Goal: Task Accomplishment & Management: Manage account settings

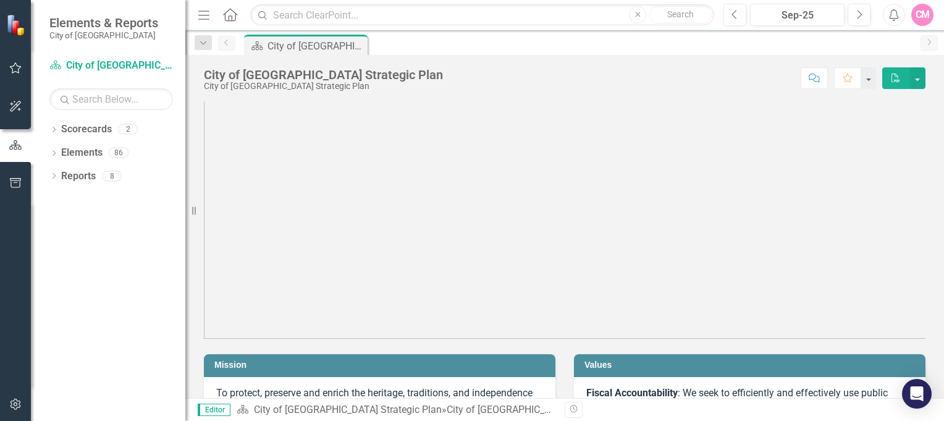
scroll to position [62, 0]
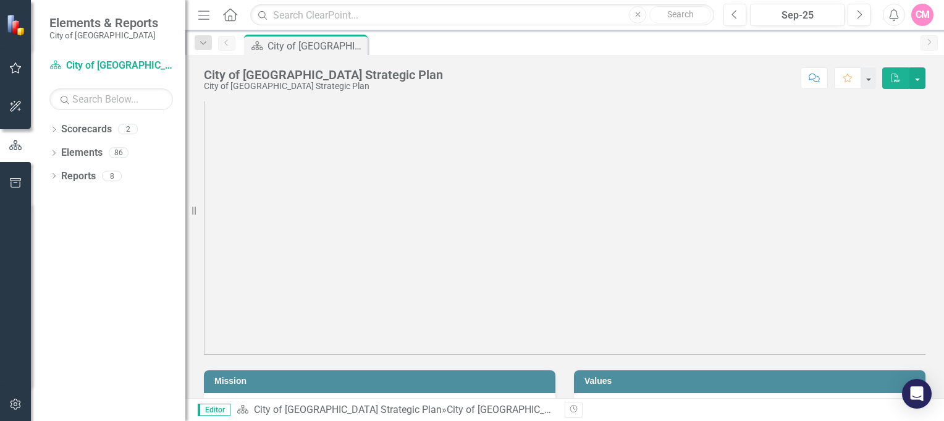
click at [129, 129] on div "2" at bounding box center [128, 129] width 20 height 11
click at [125, 131] on div "2" at bounding box center [128, 129] width 20 height 11
click at [124, 153] on div "86" at bounding box center [119, 153] width 20 height 11
click at [116, 173] on div "8" at bounding box center [112, 176] width 20 height 11
click at [208, 17] on icon "Menu" at bounding box center [204, 14] width 16 height 13
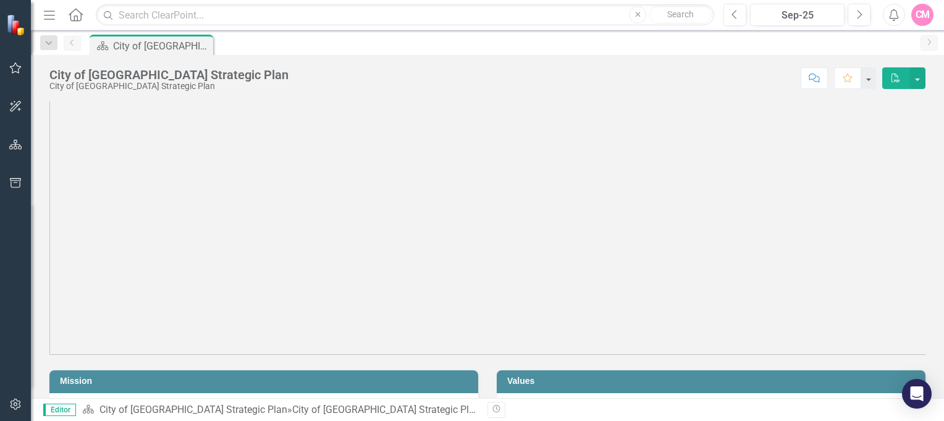
click at [51, 15] on icon "button" at bounding box center [49, 15] width 11 height 9
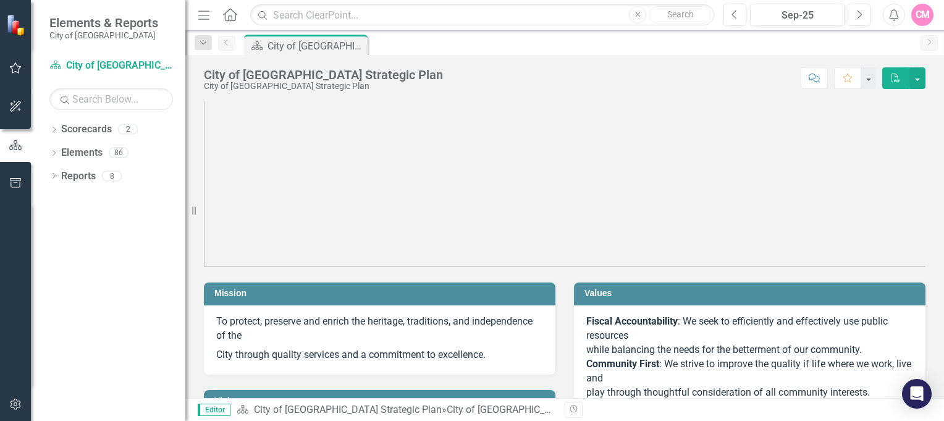
scroll to position [185, 0]
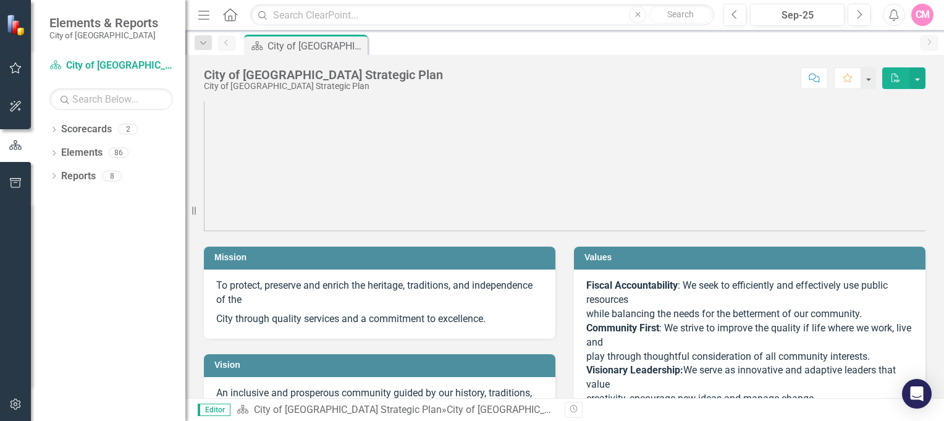
click at [134, 130] on div "2" at bounding box center [128, 129] width 20 height 11
click at [135, 130] on div "2" at bounding box center [128, 129] width 20 height 11
click at [121, 156] on div "86" at bounding box center [119, 153] width 20 height 11
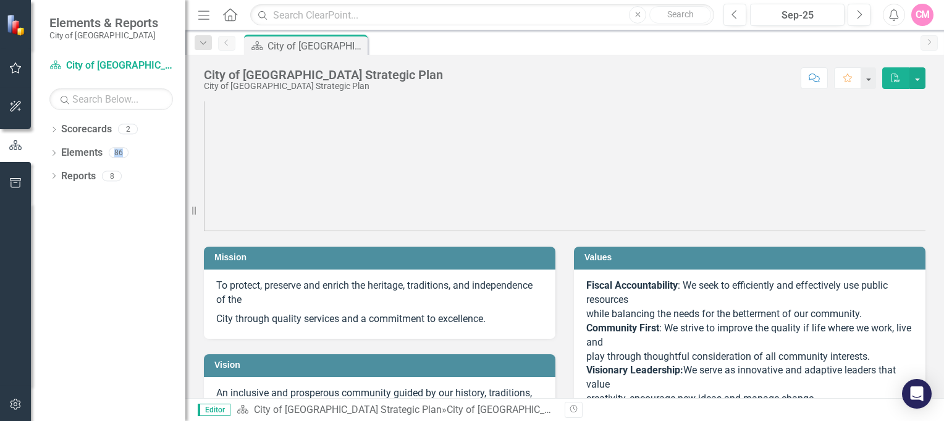
click at [120, 155] on div "86" at bounding box center [119, 153] width 20 height 11
click at [126, 152] on div "86" at bounding box center [119, 153] width 20 height 11
click at [115, 176] on div "8" at bounding box center [112, 176] width 20 height 11
click at [15, 105] on icon "button" at bounding box center [15, 106] width 11 height 11
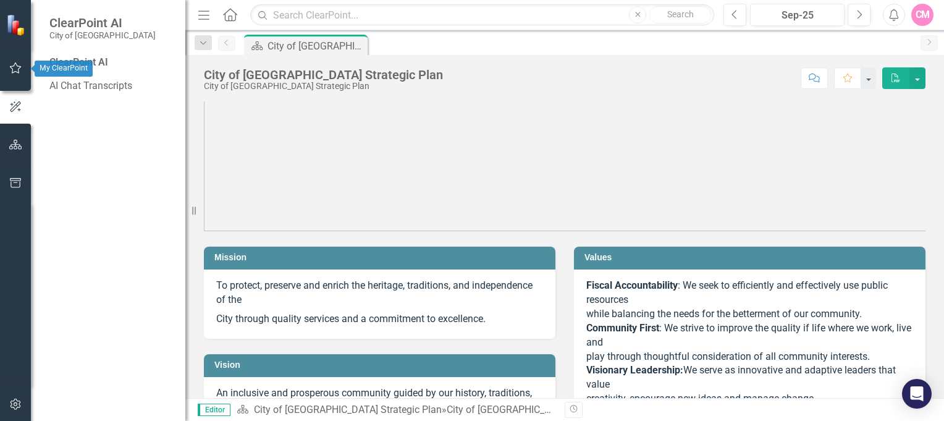
click at [12, 65] on icon "button" at bounding box center [15, 68] width 13 height 10
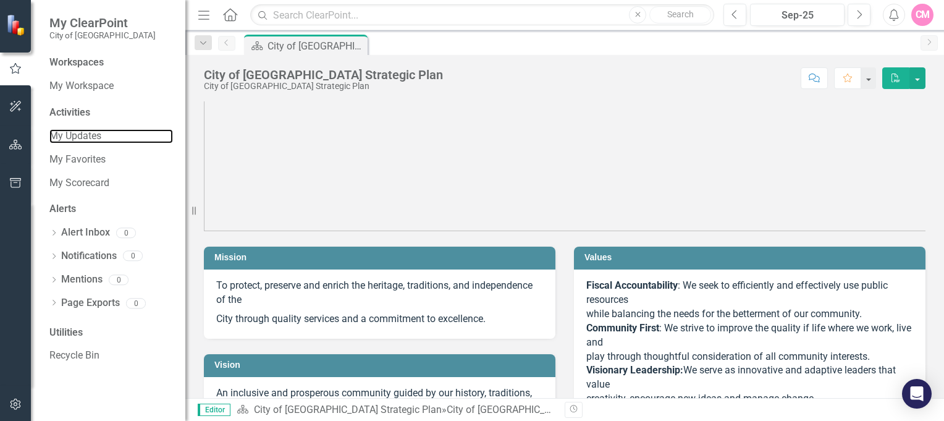
click at [82, 137] on link "My Updates" at bounding box center [111, 136] width 124 height 14
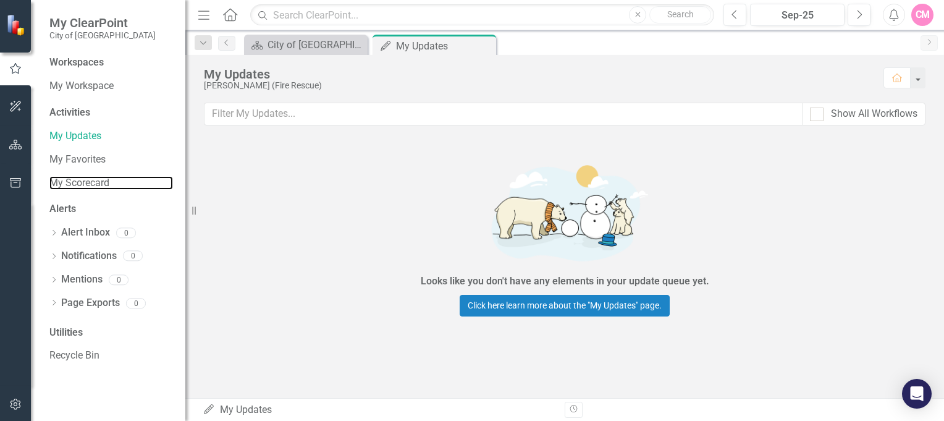
click at [88, 184] on link "My Scorecard" at bounding box center [111, 183] width 124 height 14
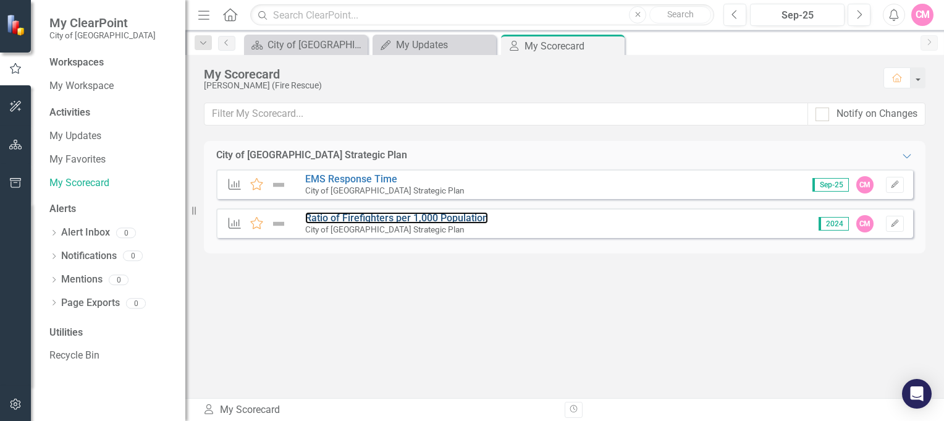
click at [409, 220] on link "Ratio of Firefighters per 1,000 Population" at bounding box center [396, 218] width 183 height 12
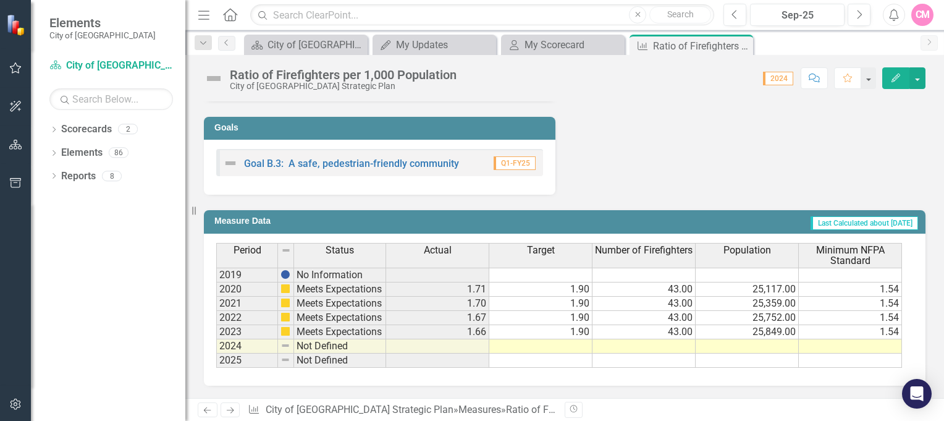
scroll to position [567, 0]
click at [899, 77] on icon "button" at bounding box center [896, 78] width 9 height 9
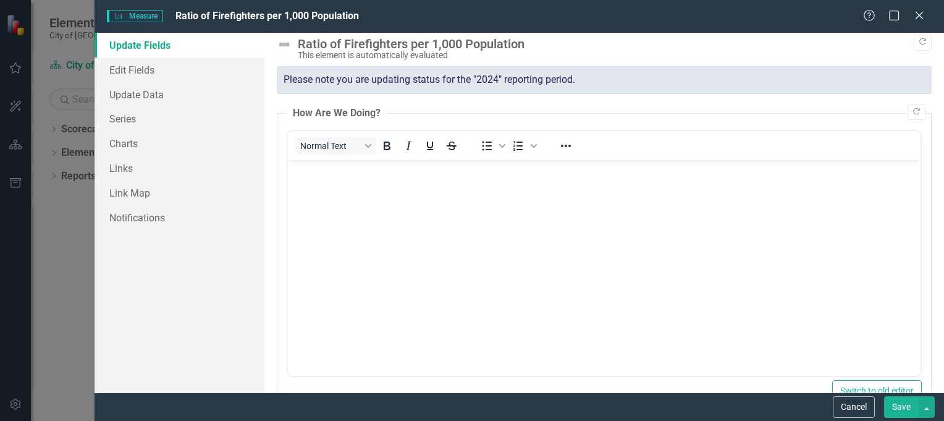
scroll to position [0, 0]
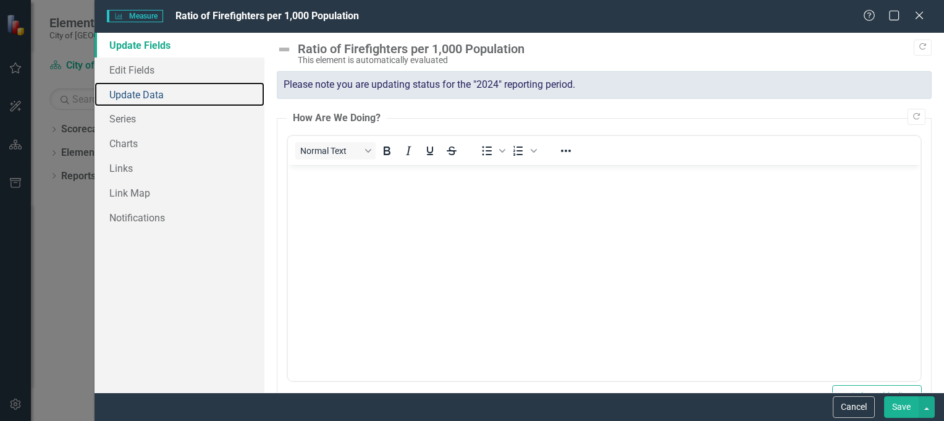
click at [142, 95] on link "Update Data" at bounding box center [180, 94] width 170 height 25
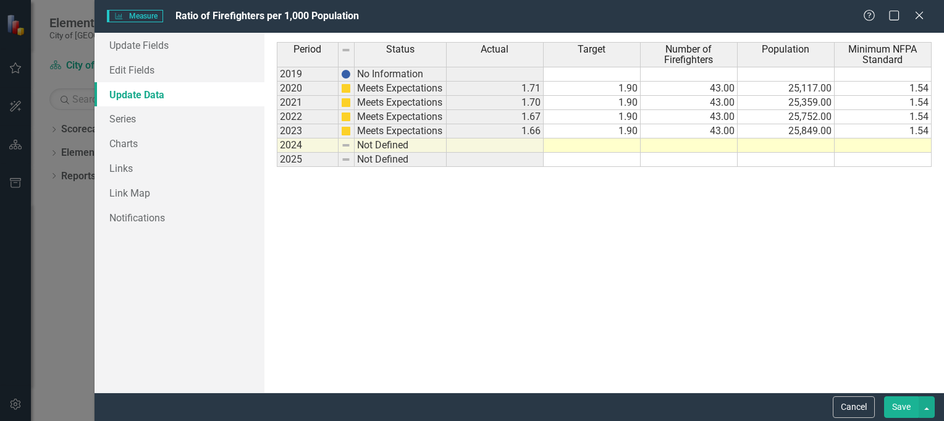
click at [711, 143] on td at bounding box center [689, 145] width 97 height 14
type textarea "42"
click at [725, 88] on td "43.00" at bounding box center [689, 89] width 97 height 14
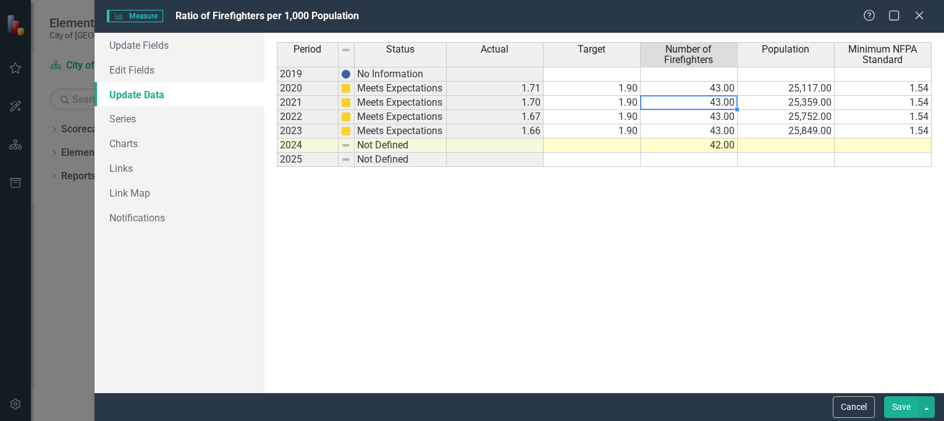
click at [727, 104] on td "43.00" at bounding box center [689, 103] width 97 height 14
click at [729, 117] on td "43.00" at bounding box center [689, 117] width 97 height 14
click at [727, 131] on td "43.00" at bounding box center [689, 131] width 97 height 14
click at [721, 147] on td "42.00" at bounding box center [689, 145] width 97 height 14
click at [721, 145] on td "42.00" at bounding box center [689, 145] width 97 height 14
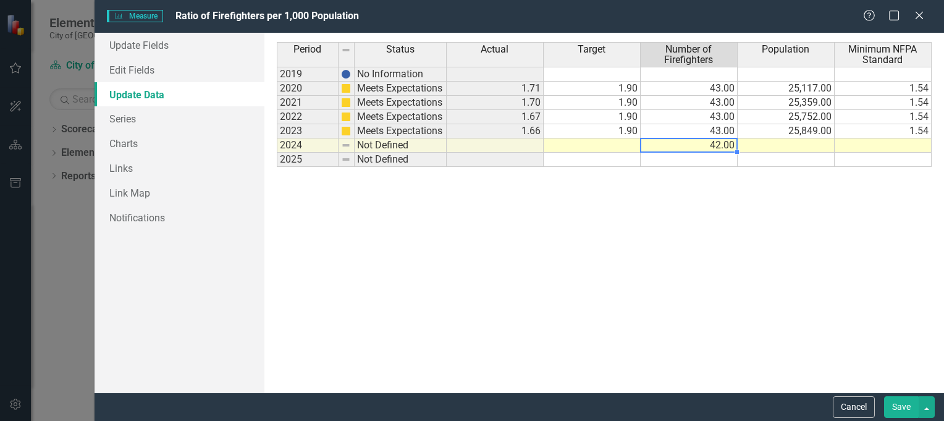
click at [721, 145] on td "42.00" at bounding box center [689, 145] width 97 height 14
type textarea "46"
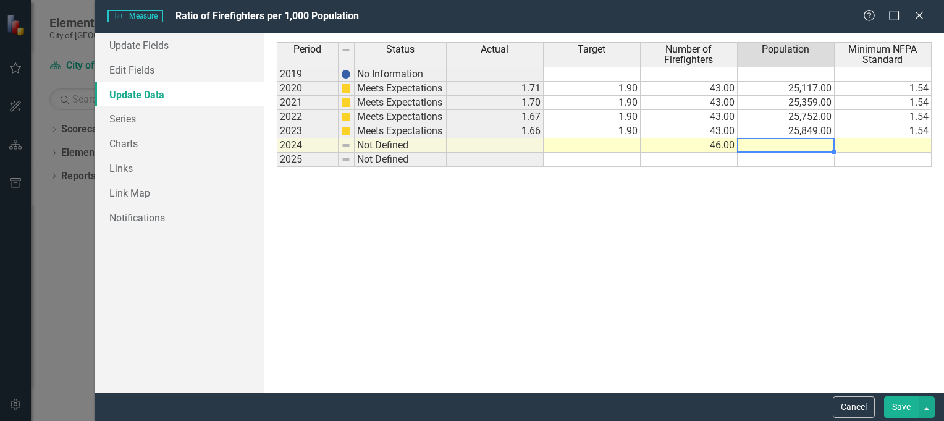
drag, startPoint x: 901, startPoint y: 406, endPoint x: 899, endPoint y: 399, distance: 7.0
click at [901, 406] on button "Save" at bounding box center [901, 407] width 35 height 22
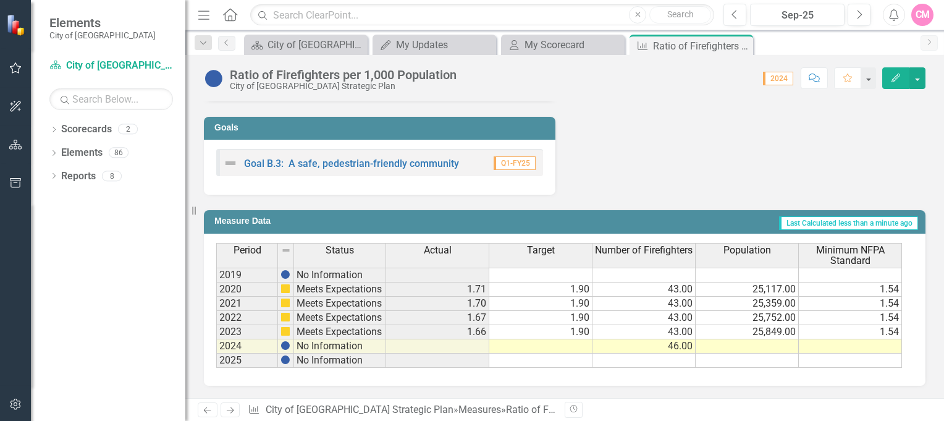
click at [577, 347] on td at bounding box center [540, 346] width 103 height 14
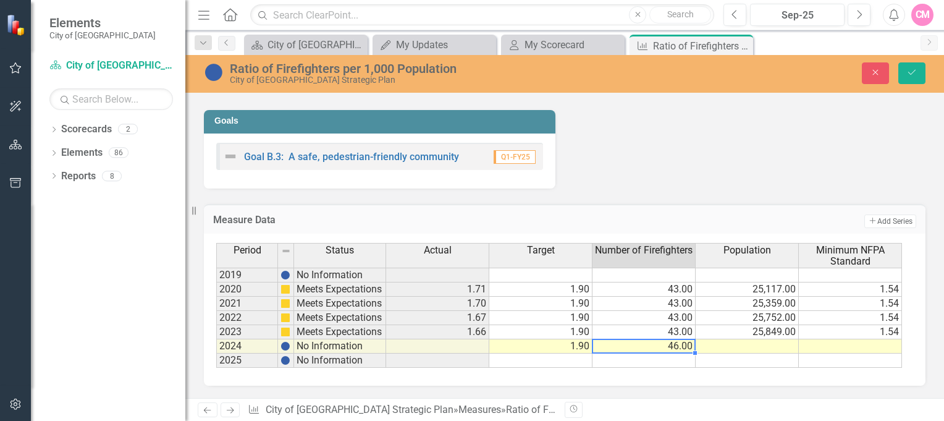
type textarea "46"
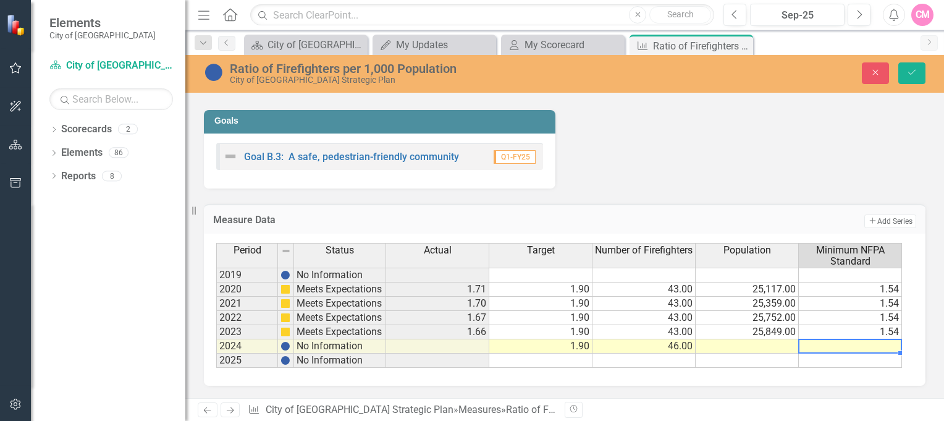
click at [884, 354] on td at bounding box center [850, 346] width 103 height 14
click at [884, 354] on textarea at bounding box center [850, 346] width 104 height 15
type textarea "1.54"
click at [773, 352] on td at bounding box center [747, 346] width 103 height 14
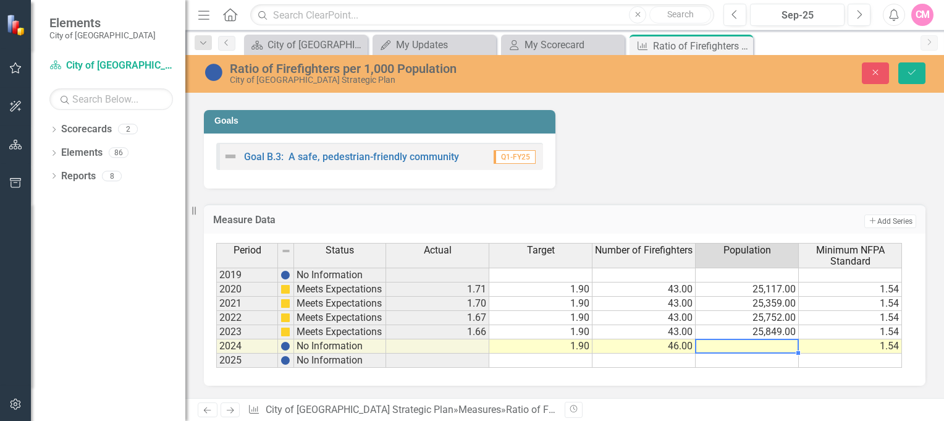
click at [783, 352] on td at bounding box center [747, 346] width 103 height 14
click at [783, 353] on td at bounding box center [747, 346] width 103 height 14
click at [845, 325] on td "1.54" at bounding box center [850, 318] width 103 height 14
click at [642, 337] on td "43.00" at bounding box center [644, 332] width 103 height 14
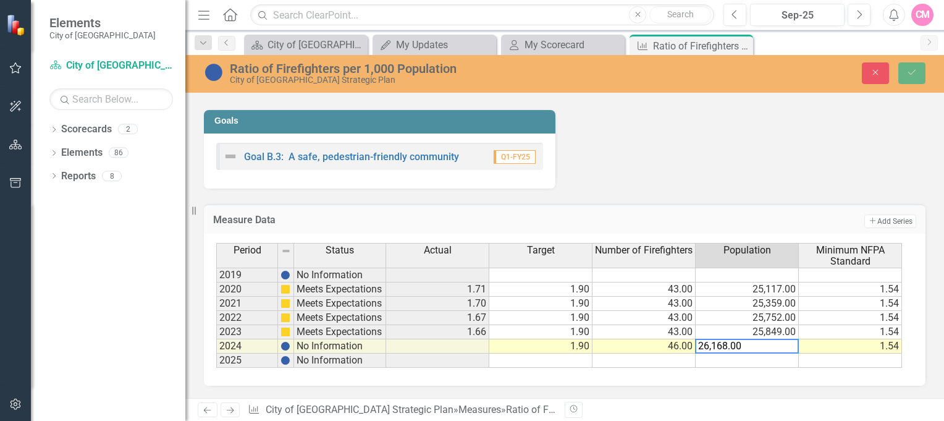
click at [742, 344] on textarea "26,168.00" at bounding box center [747, 346] width 104 height 15
drag, startPoint x: 740, startPoint y: 348, endPoint x: 663, endPoint y: 346, distance: 76.7
click at [663, 346] on div "Period Status Actual Target Number of Firefighters Population Minimum NFPA Stan…" at bounding box center [560, 305] width 688 height 125
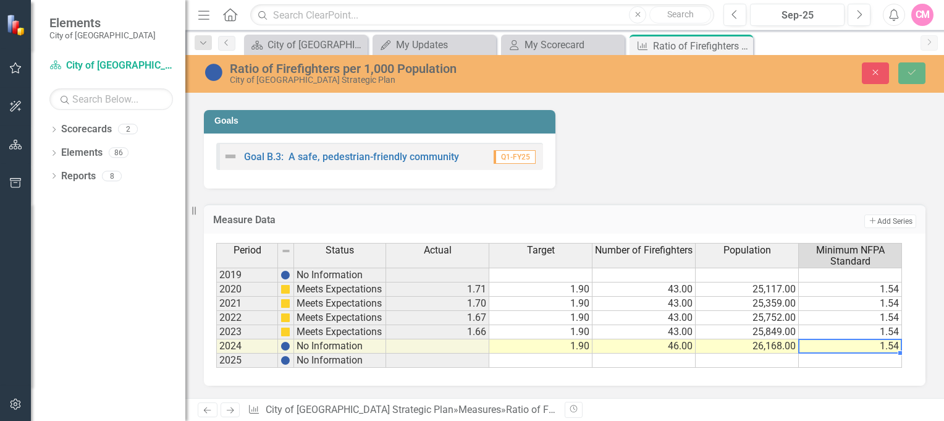
type textarea "1.54"
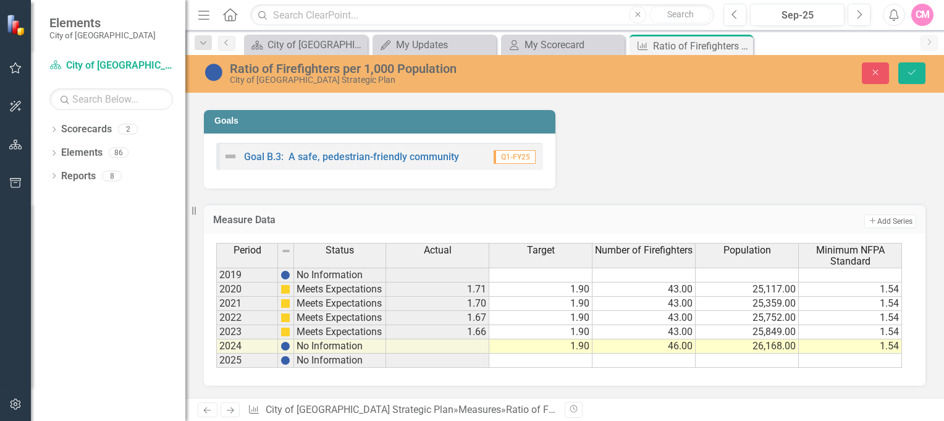
click at [687, 190] on div "Measure Data Add Add Series Period Status Actual Target Number of Firefighters …" at bounding box center [565, 287] width 740 height 198
click at [230, 410] on icon "Next" at bounding box center [230, 410] width 11 height 8
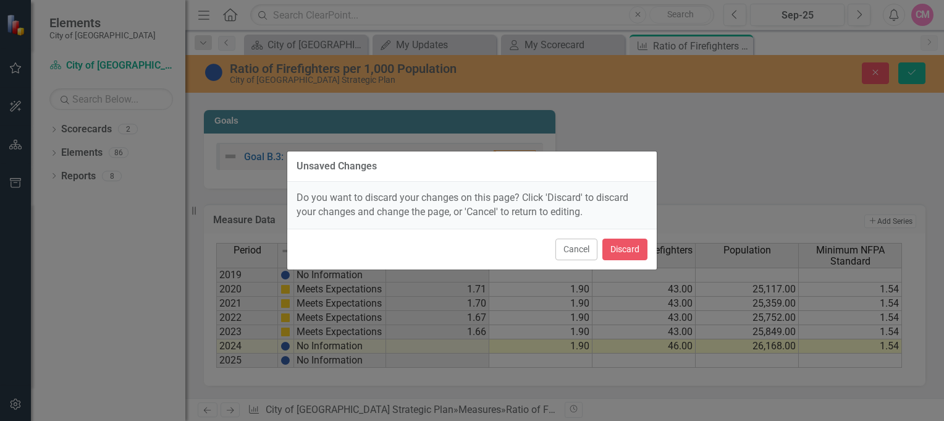
click at [581, 253] on button "Cancel" at bounding box center [577, 250] width 42 height 22
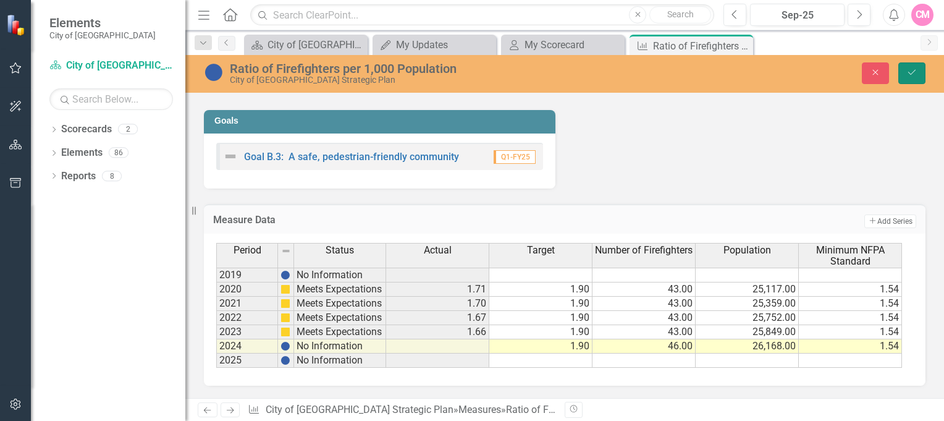
click at [913, 66] on button "Save" at bounding box center [912, 73] width 27 height 22
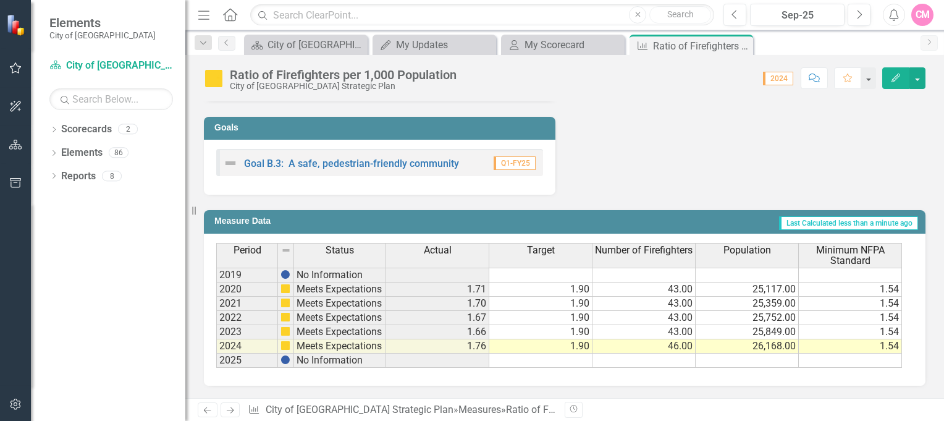
scroll to position [567, 0]
click at [676, 304] on td "43.00" at bounding box center [644, 304] width 103 height 14
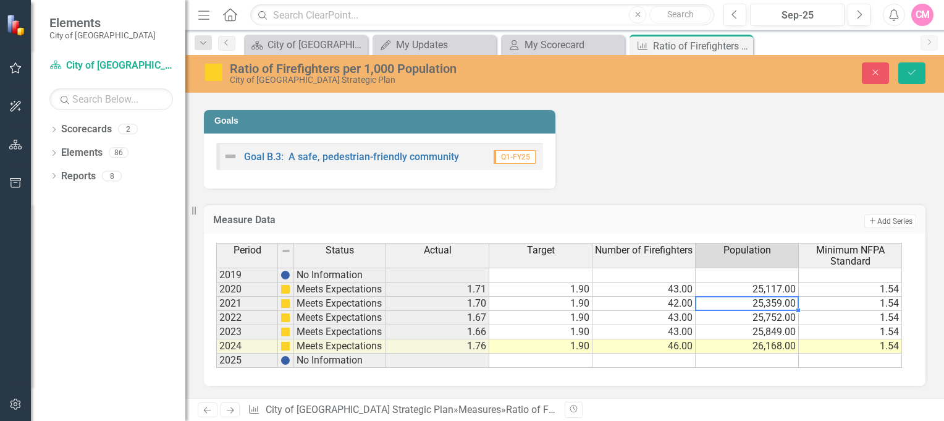
click at [679, 325] on td "43.00" at bounding box center [644, 318] width 103 height 14
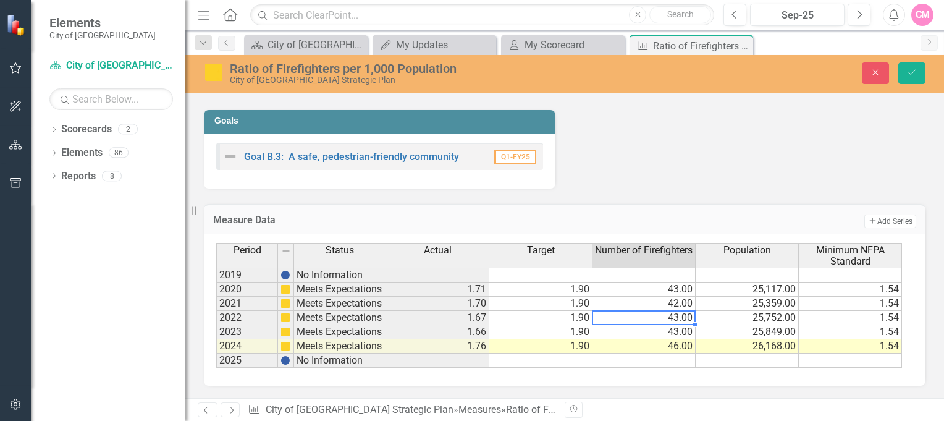
click at [679, 325] on td "43.00" at bounding box center [644, 318] width 103 height 14
click at [673, 339] on td "43.00" at bounding box center [644, 332] width 103 height 14
click at [679, 339] on td "43.00" at bounding box center [644, 332] width 103 height 14
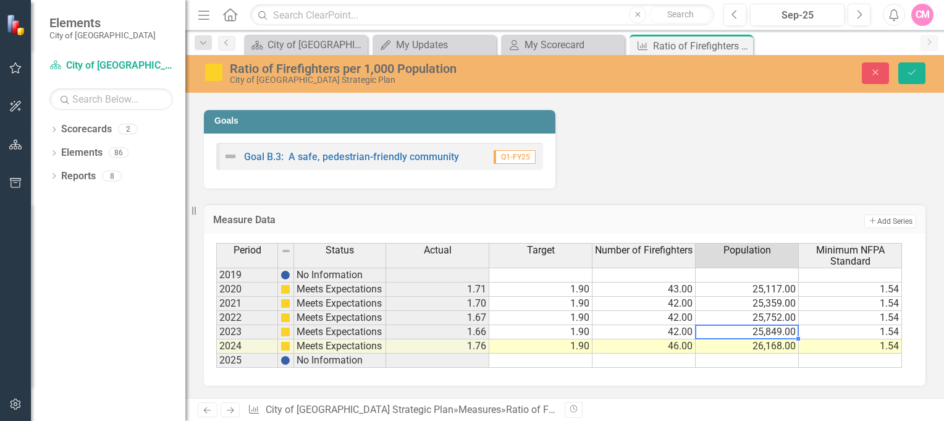
type textarea "25849"
click at [914, 75] on icon "Save" at bounding box center [912, 72] width 11 height 9
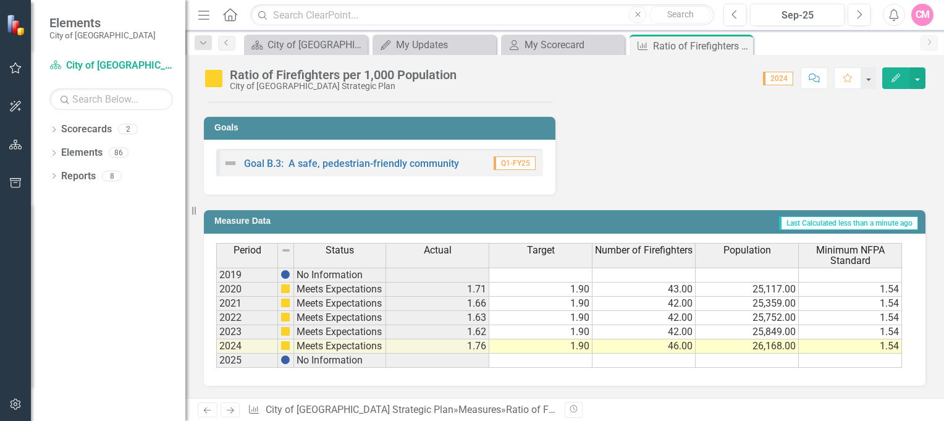
click at [676, 290] on td "43.00" at bounding box center [644, 289] width 103 height 14
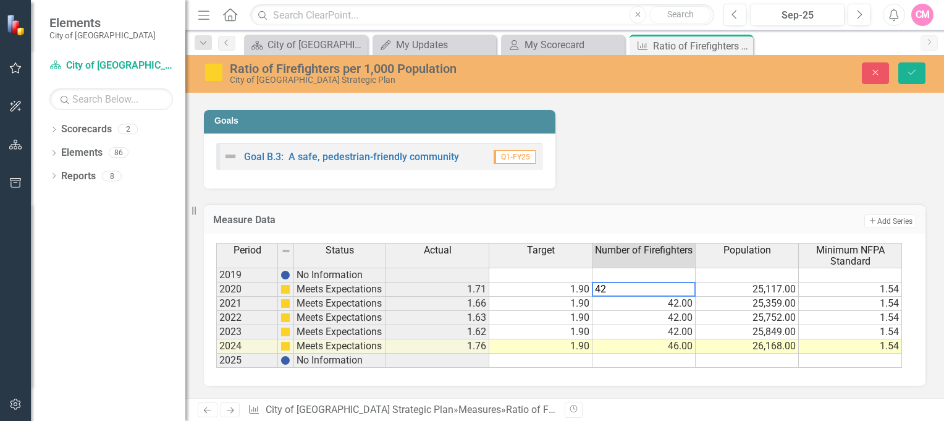
type textarea "42"
click at [908, 75] on icon "Save" at bounding box center [912, 72] width 11 height 9
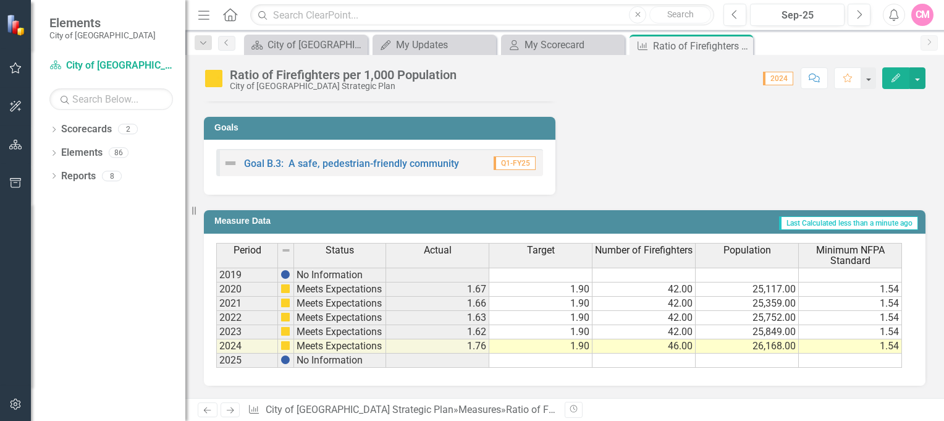
scroll to position [556, 0]
click at [680, 354] on td "46.00" at bounding box center [644, 346] width 103 height 14
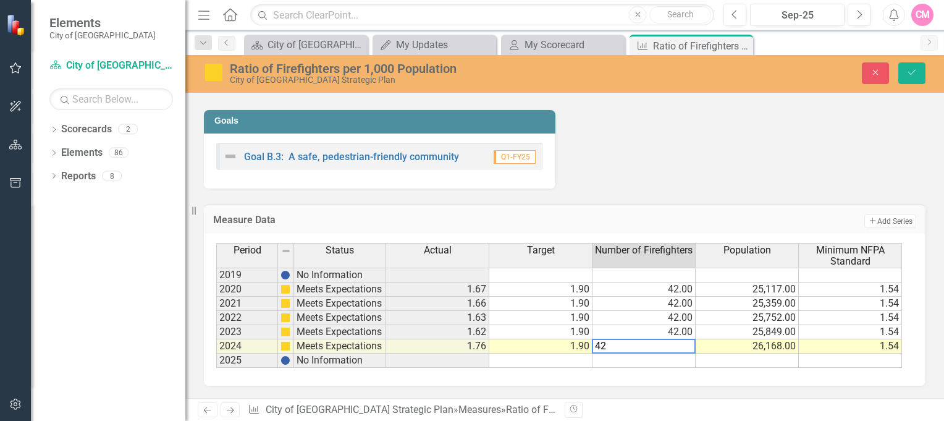
type textarea "42"
click at [907, 70] on icon "Save" at bounding box center [912, 72] width 11 height 9
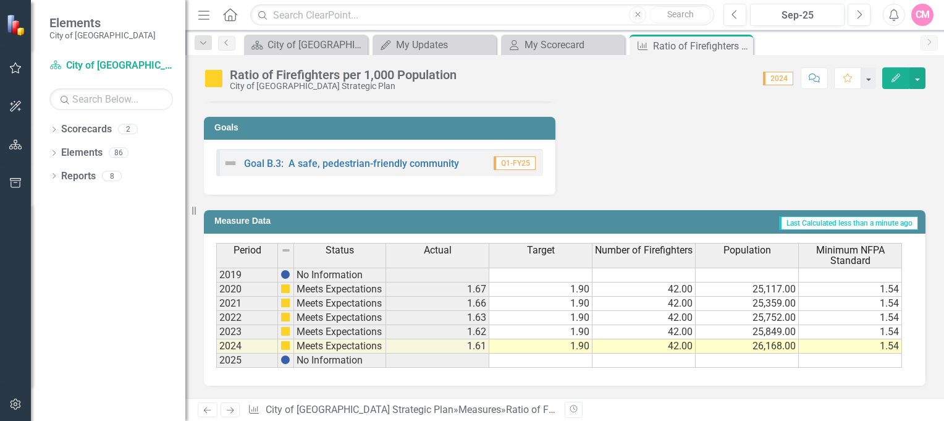
scroll to position [567, 0]
click at [405, 43] on div "My Updates" at bounding box center [444, 44] width 97 height 15
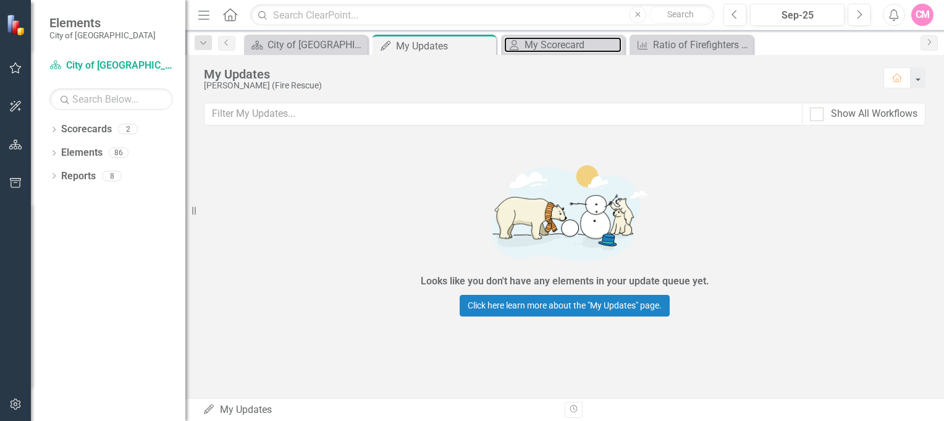
click at [543, 48] on div "My Scorecard" at bounding box center [573, 44] width 97 height 15
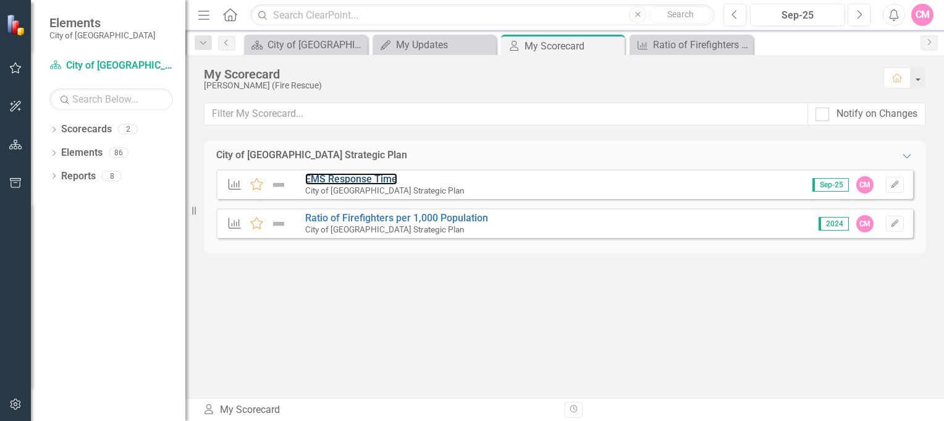
click at [351, 179] on link "EMS Response Time" at bounding box center [351, 179] width 92 height 12
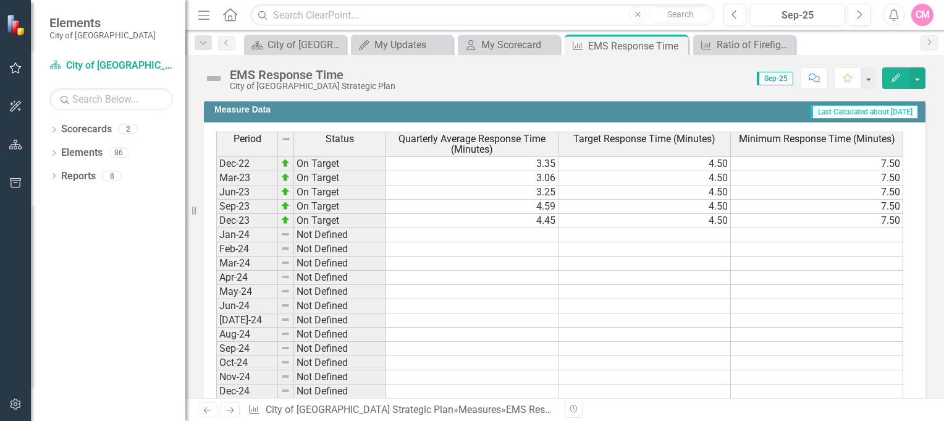
scroll to position [556, 0]
click at [902, 80] on button "Edit" at bounding box center [896, 78] width 27 height 22
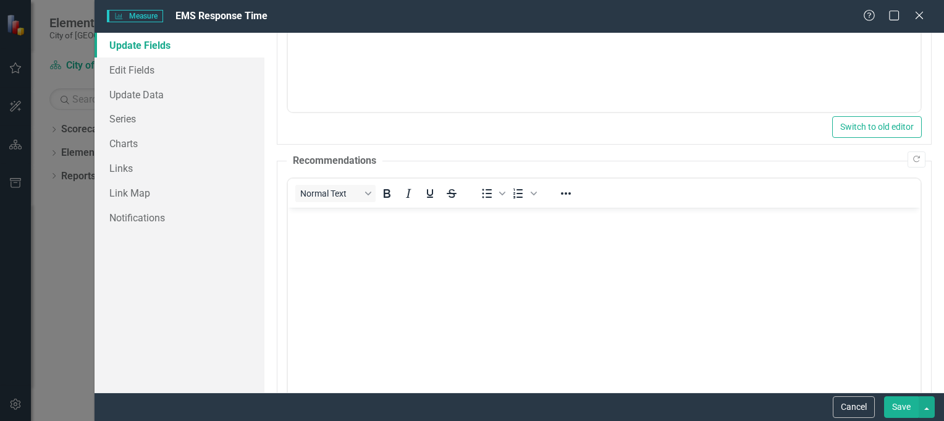
scroll to position [228, 0]
drag, startPoint x: 147, startPoint y: 98, endPoint x: 178, endPoint y: 129, distance: 44.1
click at [147, 98] on link "Update Data" at bounding box center [180, 94] width 170 height 25
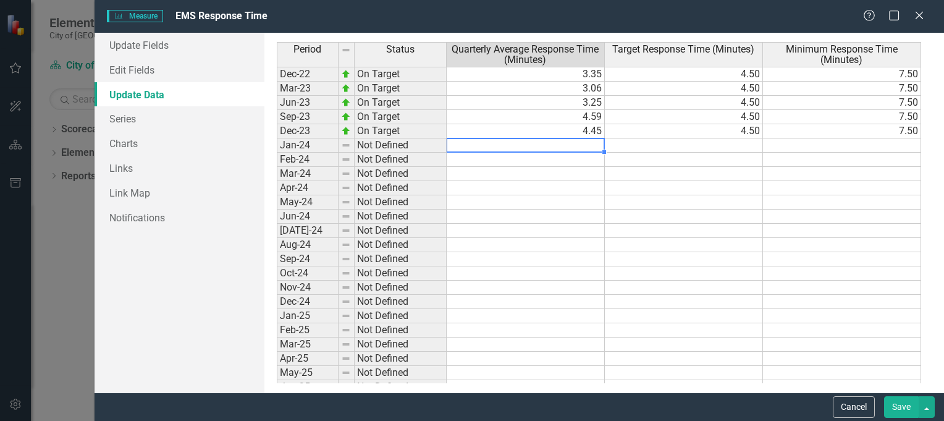
click at [582, 146] on td at bounding box center [526, 145] width 158 height 14
type textarea "5.02"
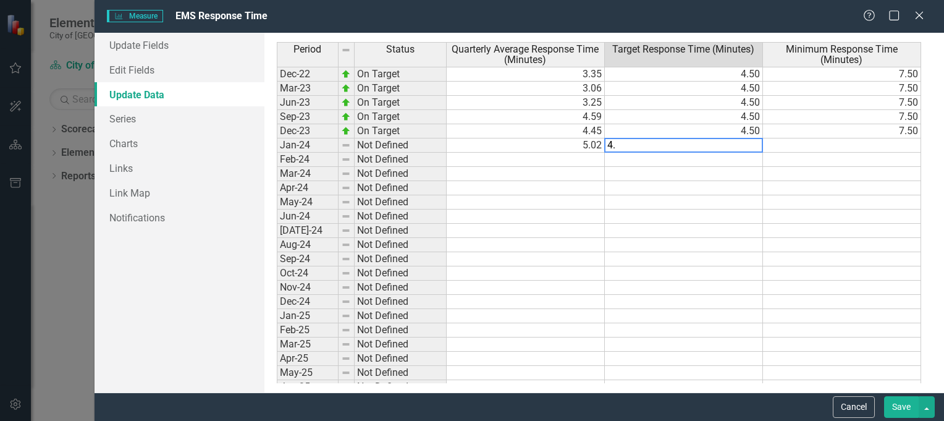
type textarea "4.5"
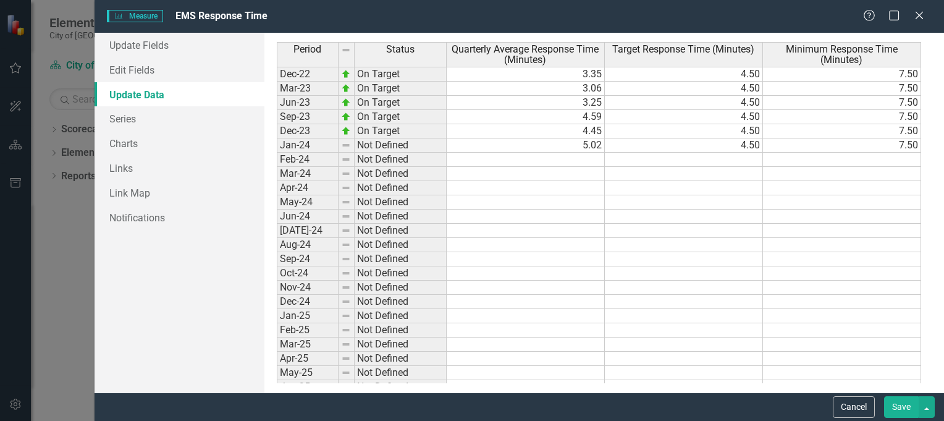
type textarea "7.5"
click at [587, 174] on td at bounding box center [526, 174] width 158 height 14
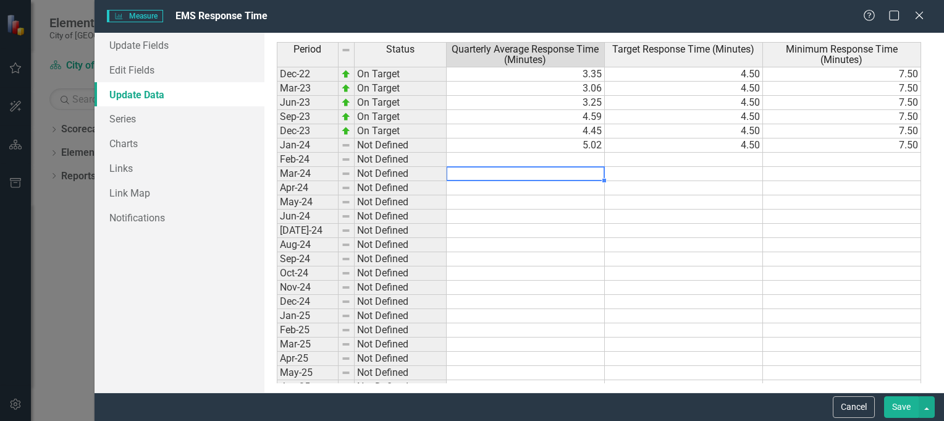
click at [587, 174] on td at bounding box center [526, 174] width 158 height 14
click at [581, 187] on td at bounding box center [526, 188] width 158 height 14
click at [577, 172] on td at bounding box center [526, 174] width 158 height 14
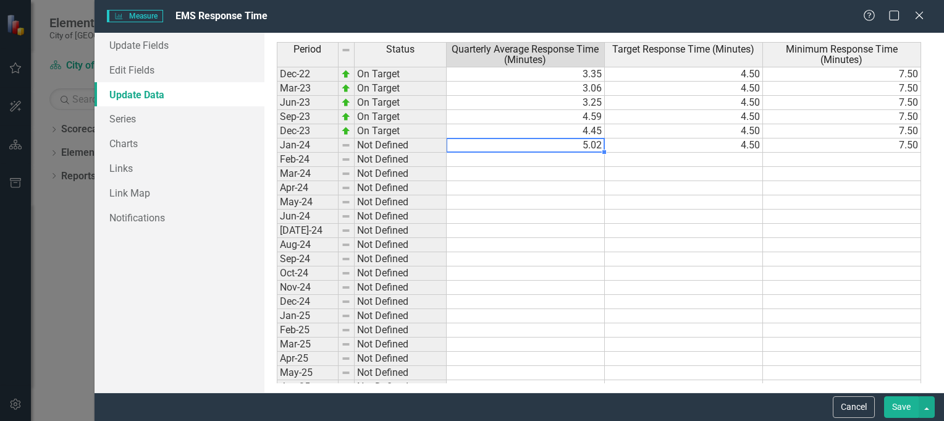
click at [598, 146] on td "5.02" at bounding box center [526, 145] width 158 height 14
type textarea "5"
click at [740, 147] on td "4.50" at bounding box center [684, 145] width 158 height 14
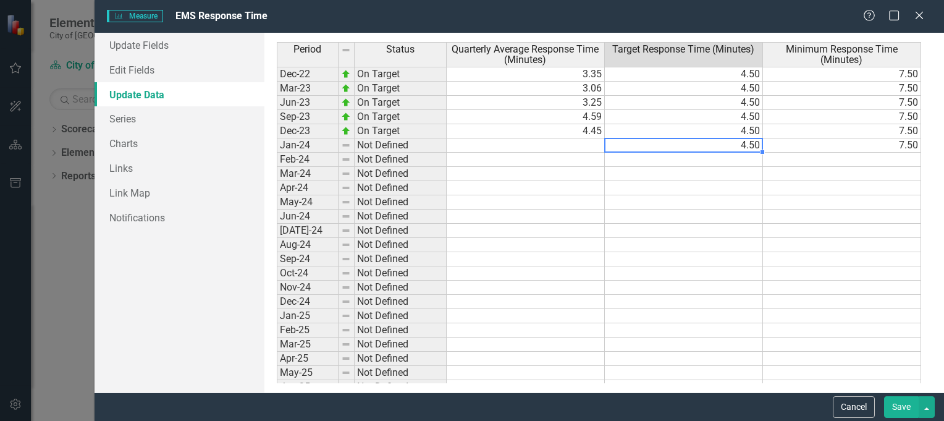
drag, startPoint x: 739, startPoint y: 142, endPoint x: 754, endPoint y: 142, distance: 14.8
click at [754, 142] on td "4.50" at bounding box center [684, 145] width 158 height 14
click at [762, 143] on div at bounding box center [762, 145] width 1 height 15
click at [591, 170] on td at bounding box center [526, 174] width 158 height 14
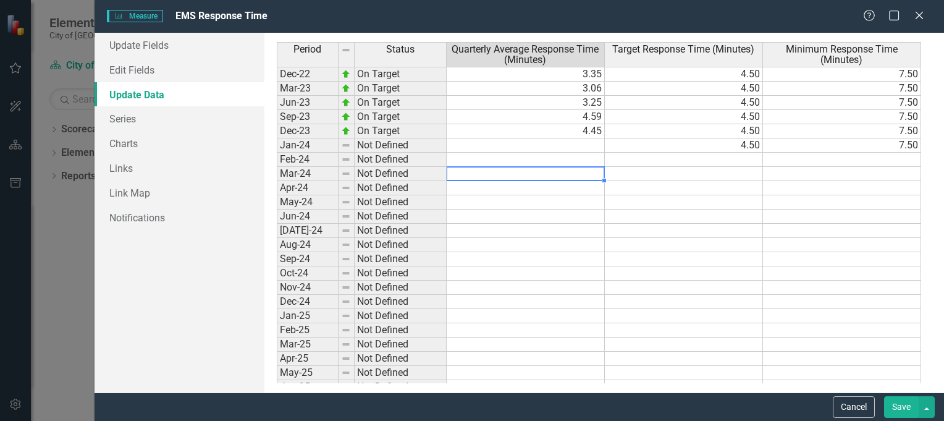
click at [591, 170] on td at bounding box center [526, 174] width 158 height 14
type textarea "5.02"
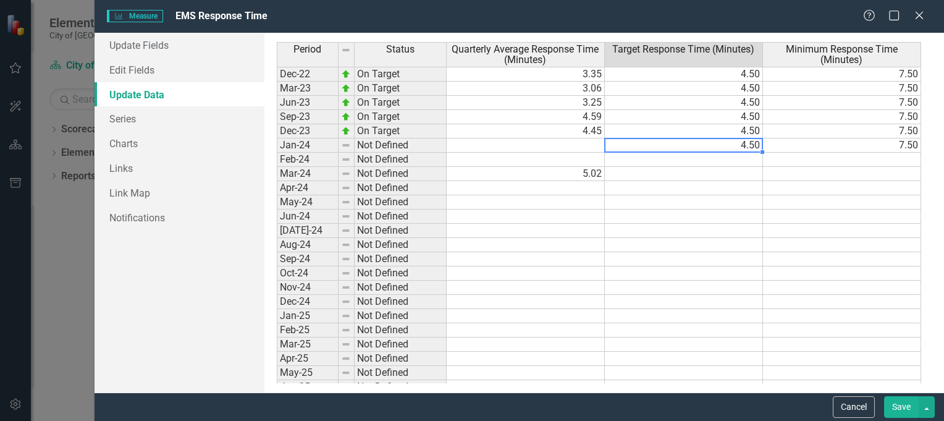
click at [745, 144] on td "4.50" at bounding box center [684, 145] width 158 height 14
click at [739, 142] on td "4.50" at bounding box center [684, 145] width 158 height 14
drag, startPoint x: 620, startPoint y: 146, endPoint x: 595, endPoint y: 148, distance: 24.8
click at [595, 148] on div "Period Status Quarterly Average Response Time (Minutes) Target Response Time (M…" at bounding box center [604, 212] width 655 height 341
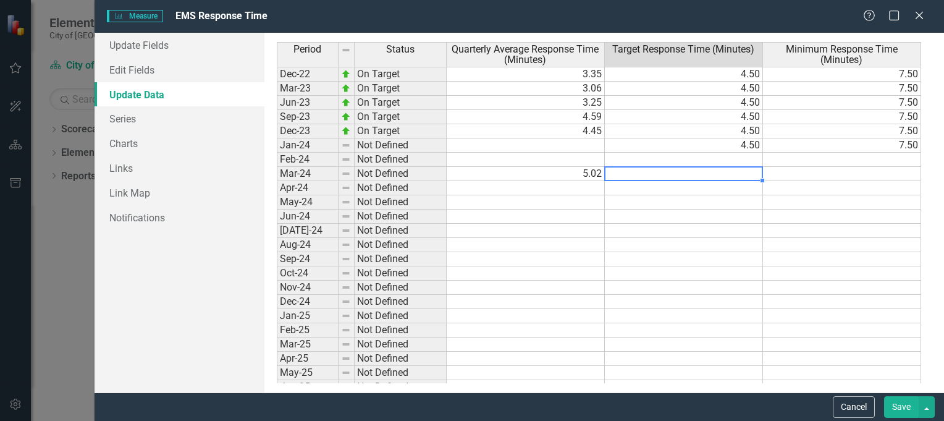
click at [734, 173] on td at bounding box center [684, 174] width 158 height 14
paste textarea "4.5"
type textarea "4.5"
click at [889, 172] on td at bounding box center [842, 174] width 158 height 14
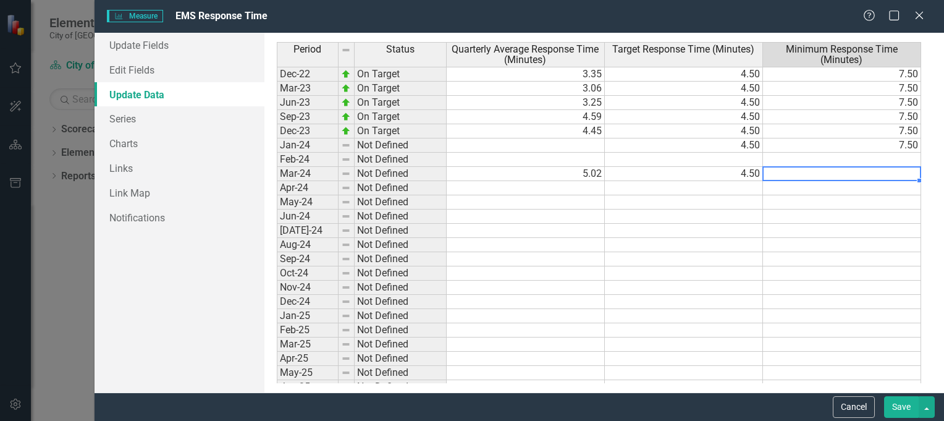
click at [889, 172] on td at bounding box center [842, 174] width 158 height 14
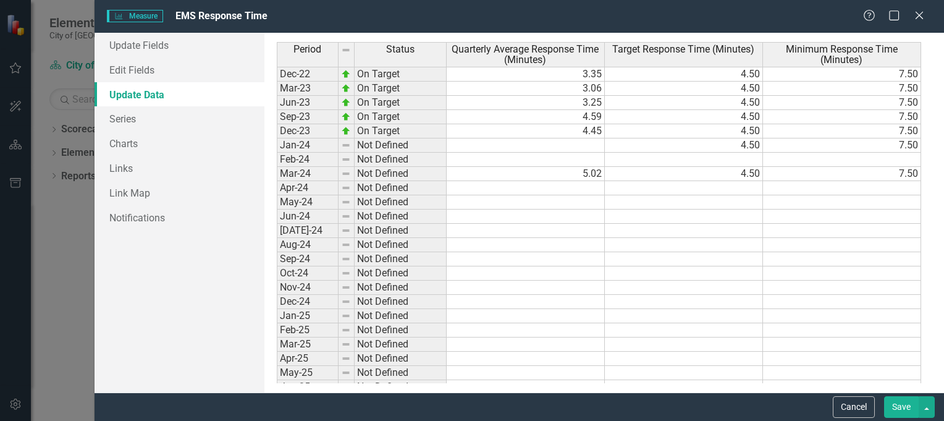
click at [752, 142] on td "4.50" at bounding box center [684, 145] width 158 height 14
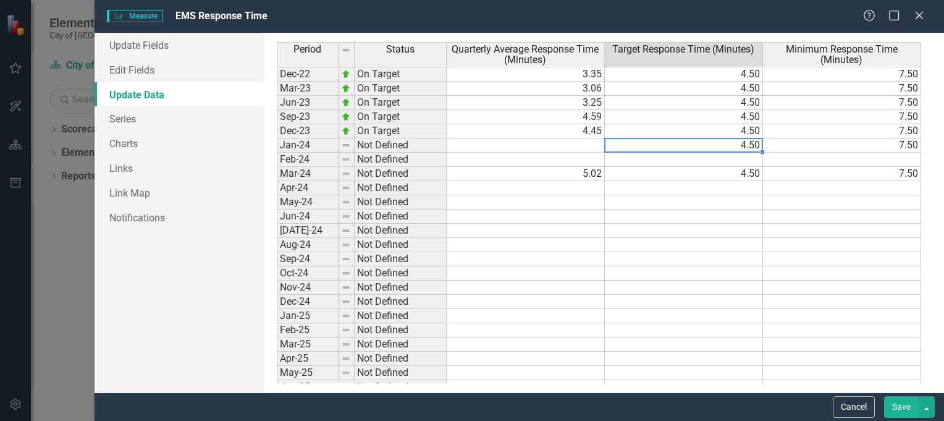
click at [752, 142] on td "4.50" at bounding box center [684, 145] width 158 height 14
type textarea "4"
click at [903, 145] on td "7.50" at bounding box center [842, 145] width 158 height 14
click at [903, 144] on td "7.50" at bounding box center [842, 145] width 158 height 14
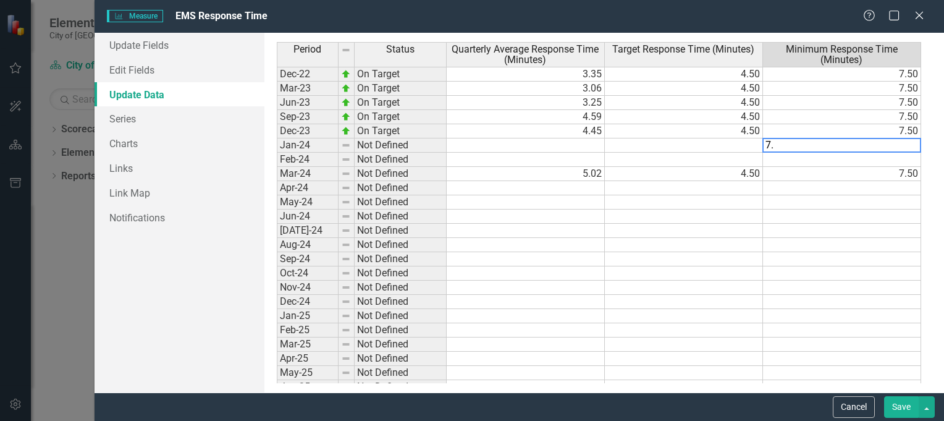
type textarea "7"
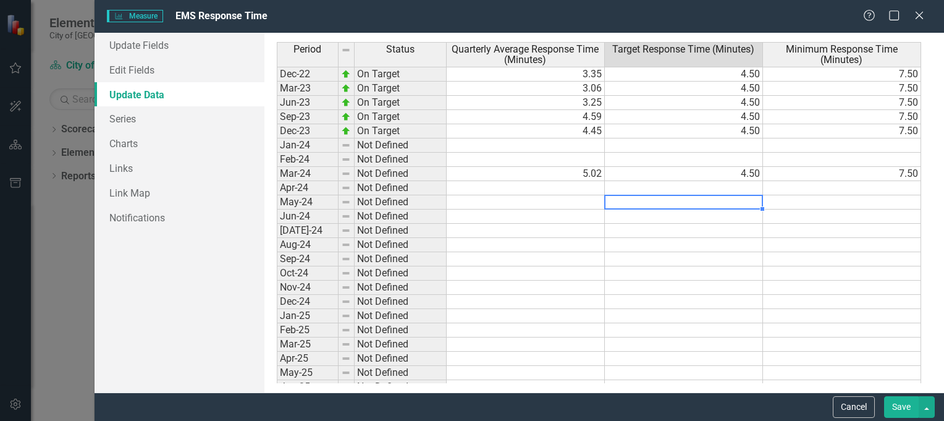
click at [632, 197] on td at bounding box center [684, 202] width 158 height 14
click at [905, 404] on button "Save" at bounding box center [901, 407] width 35 height 22
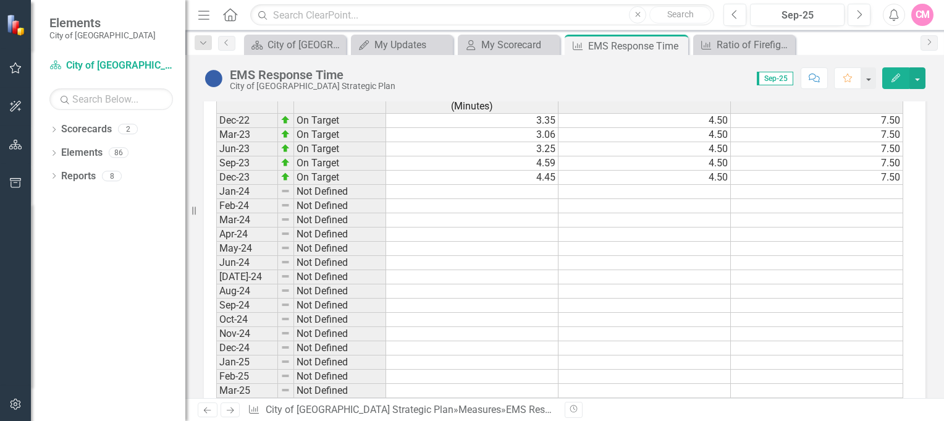
scroll to position [618, 0]
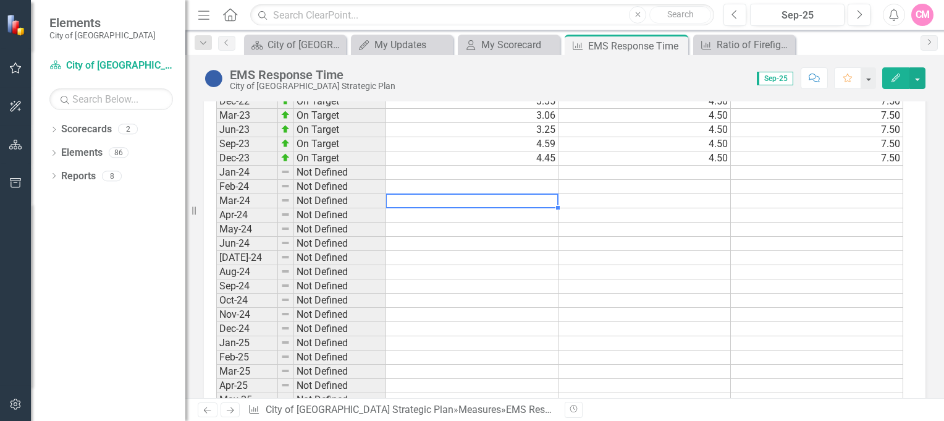
click at [538, 198] on td at bounding box center [472, 201] width 172 height 14
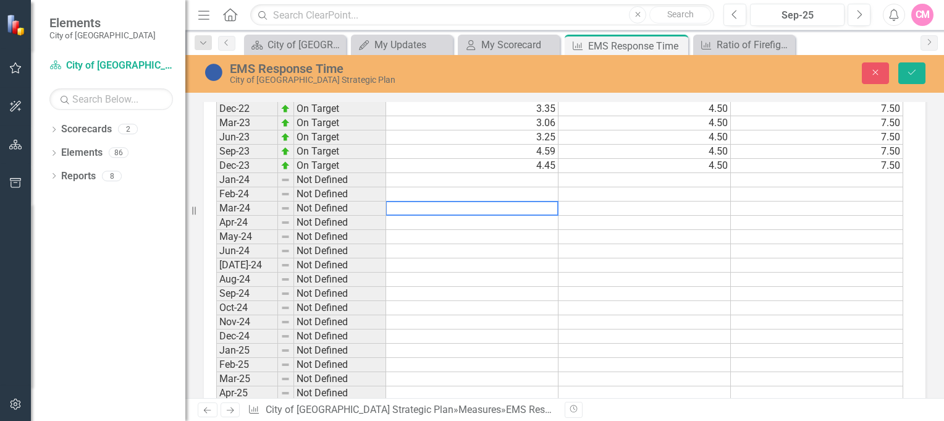
scroll to position [625, 0]
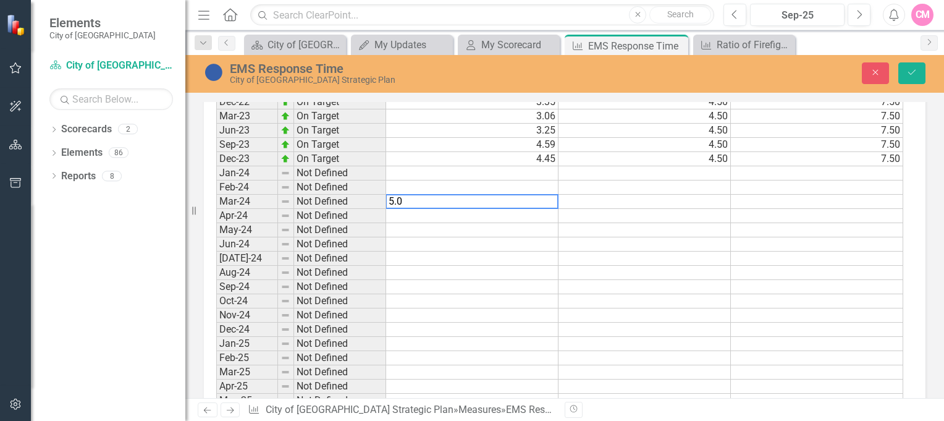
type textarea "5.02"
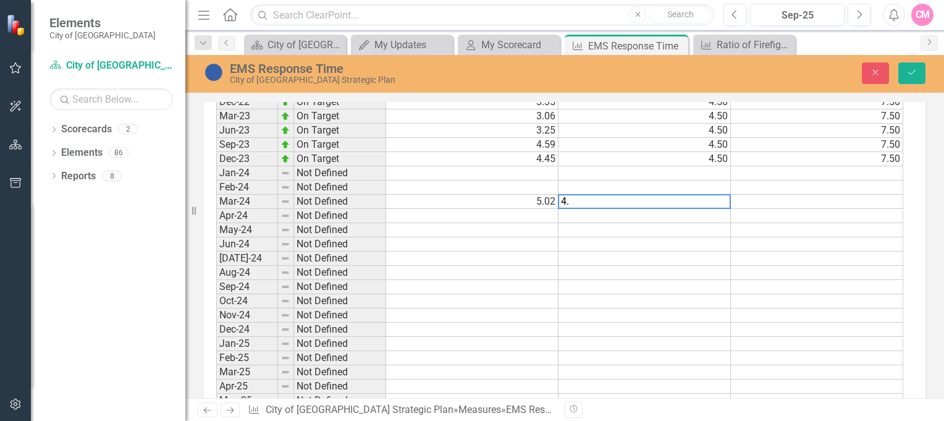
type textarea "4.5"
type textarea "7.5"
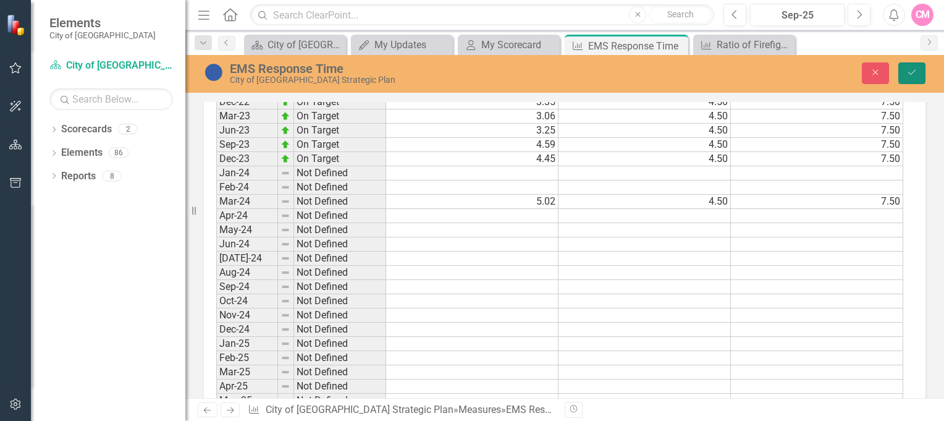
click at [915, 70] on icon "Save" at bounding box center [912, 72] width 11 height 9
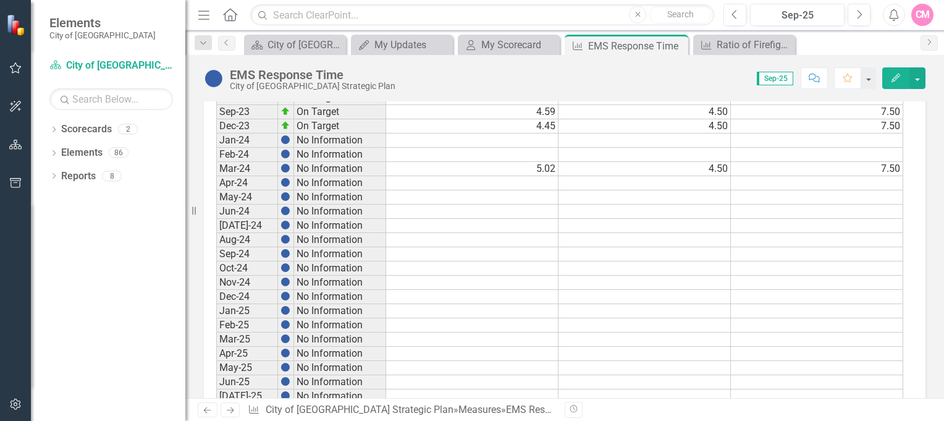
scroll to position [618, 0]
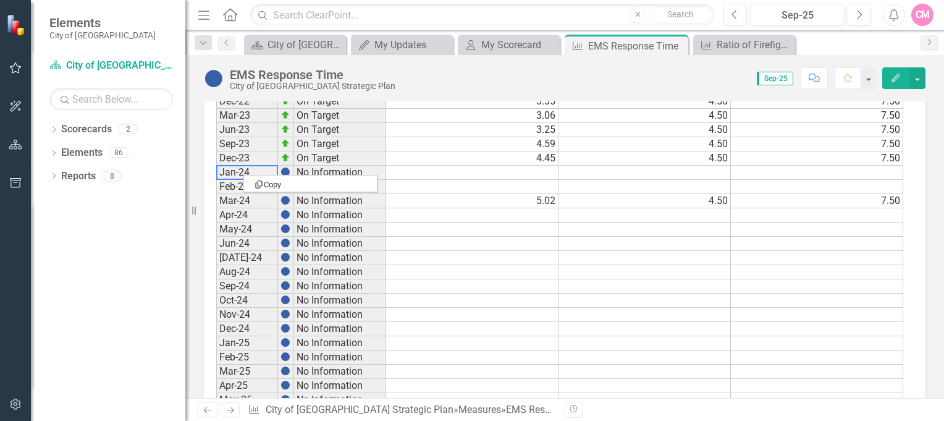
click at [244, 174] on td "Jan-24" at bounding box center [247, 173] width 62 height 14
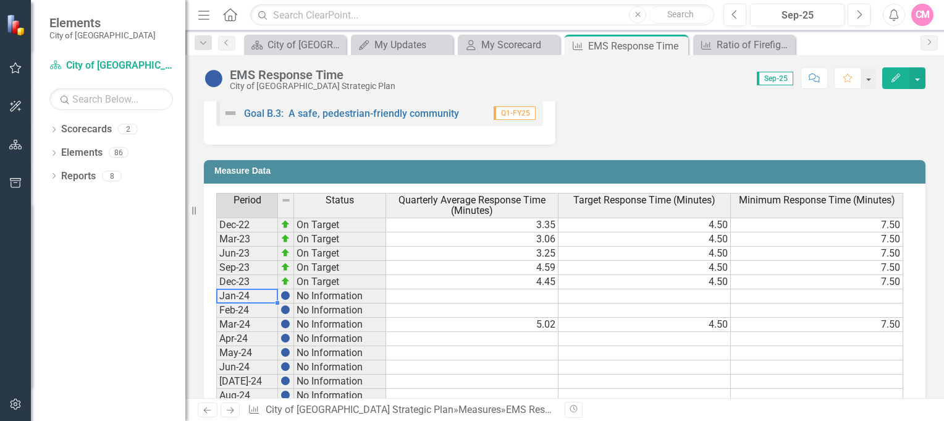
scroll to position [556, 0]
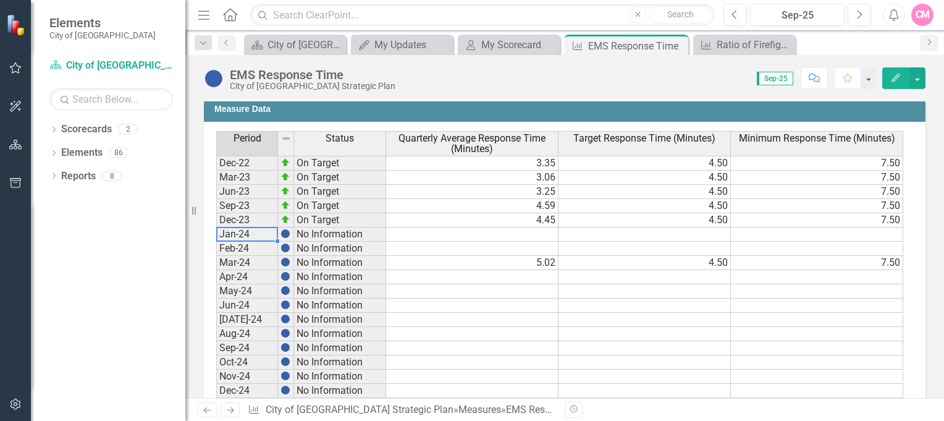
click at [240, 235] on td "Jan-24" at bounding box center [247, 234] width 62 height 14
click at [919, 79] on button "button" at bounding box center [918, 78] width 16 height 22
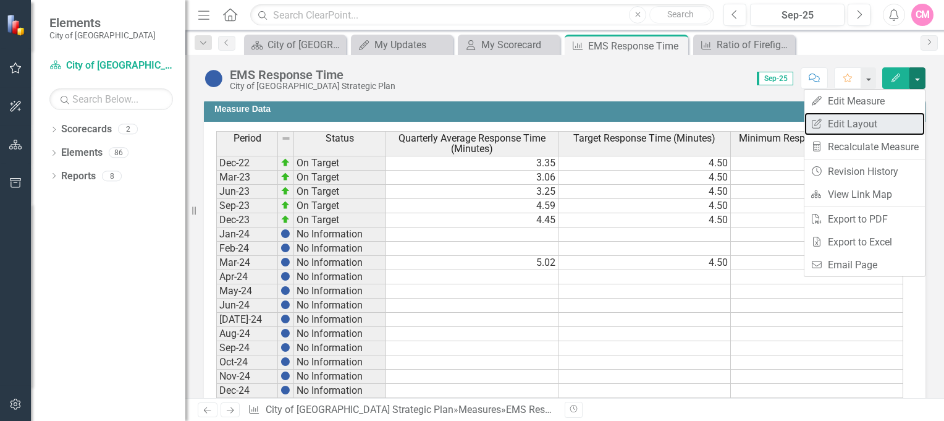
click at [874, 131] on link "Edit Report Edit Layout" at bounding box center [865, 123] width 121 height 23
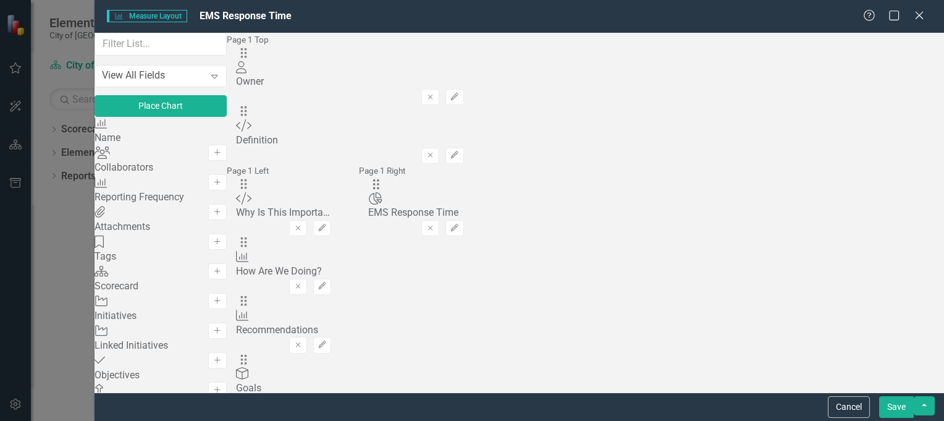
scroll to position [371, 0]
click at [922, 17] on icon "Close" at bounding box center [919, 16] width 12 height 10
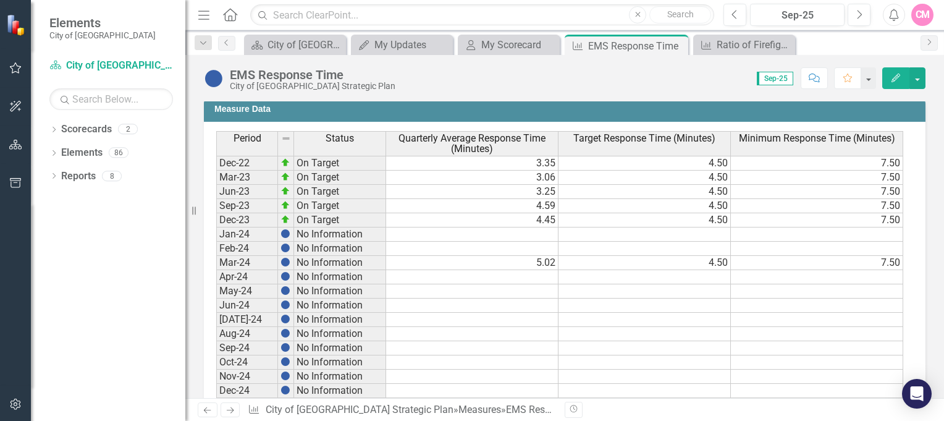
click at [537, 307] on td at bounding box center [472, 306] width 172 height 14
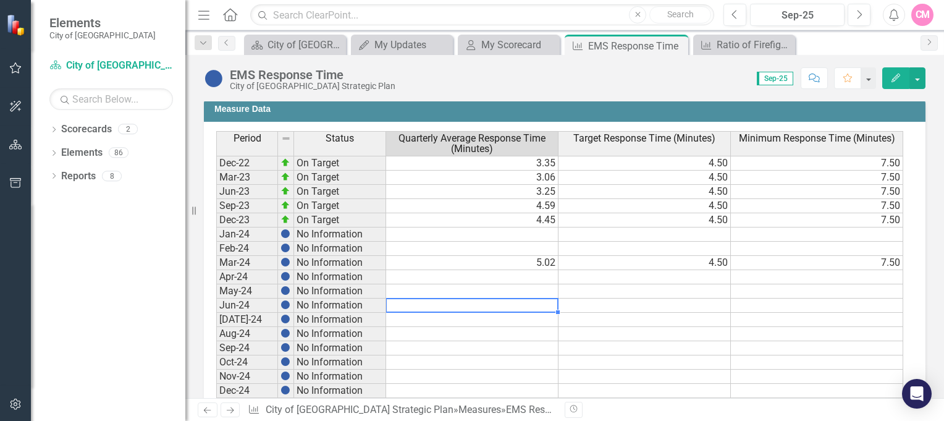
click at [537, 307] on td at bounding box center [472, 306] width 172 height 14
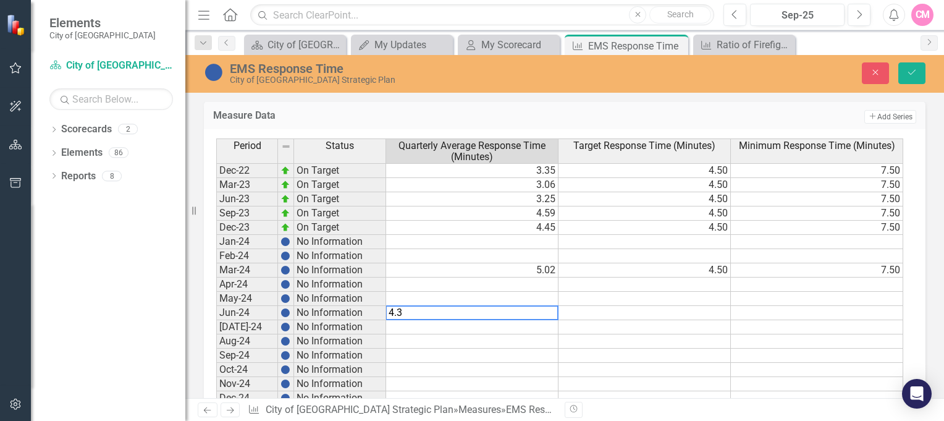
type textarea "4.39"
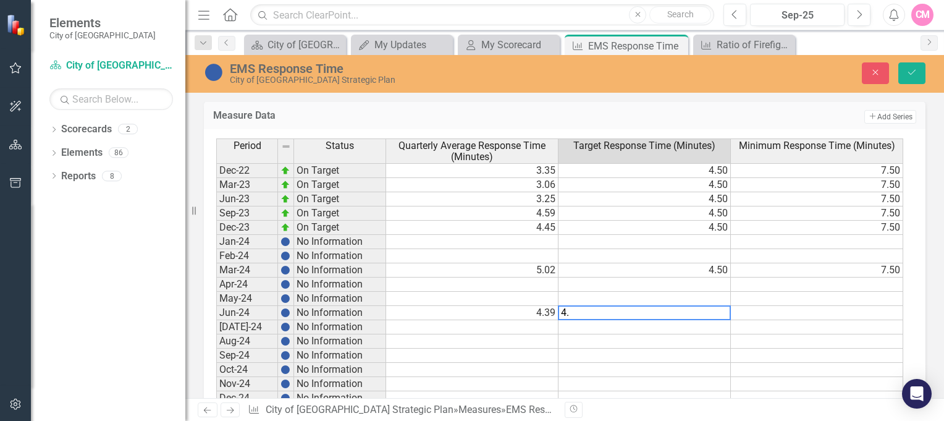
type textarea "4.5"
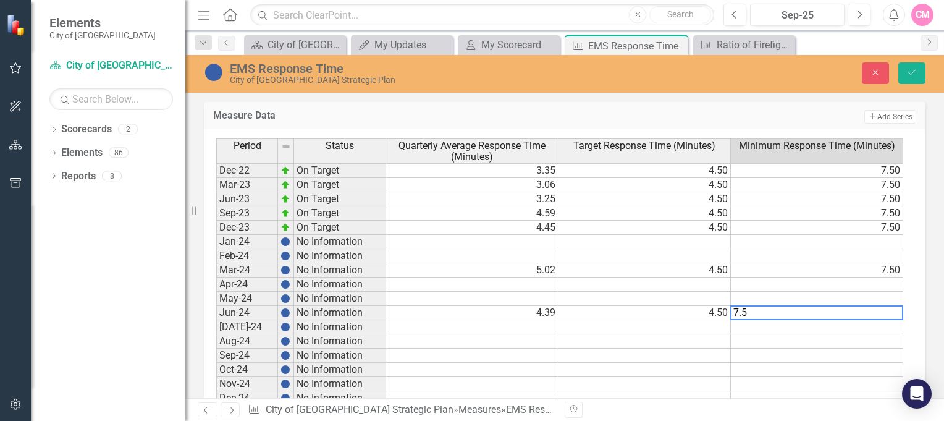
type textarea "7.5"
click at [910, 77] on button "Save" at bounding box center [912, 73] width 27 height 22
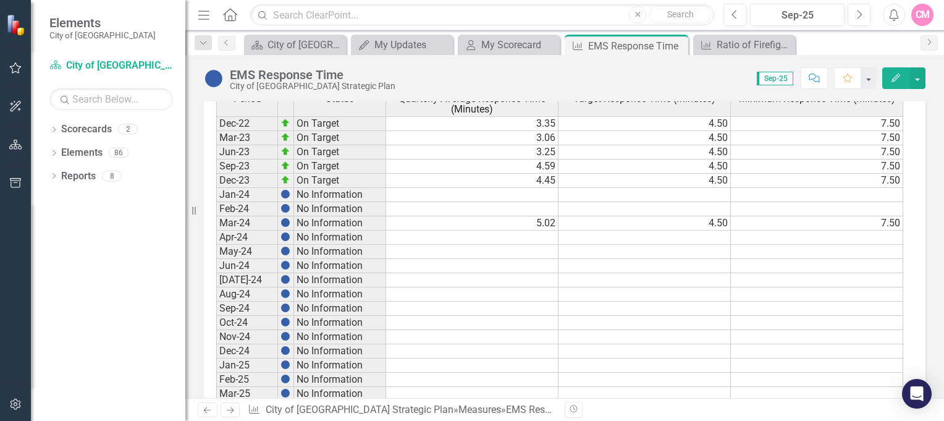
scroll to position [618, 0]
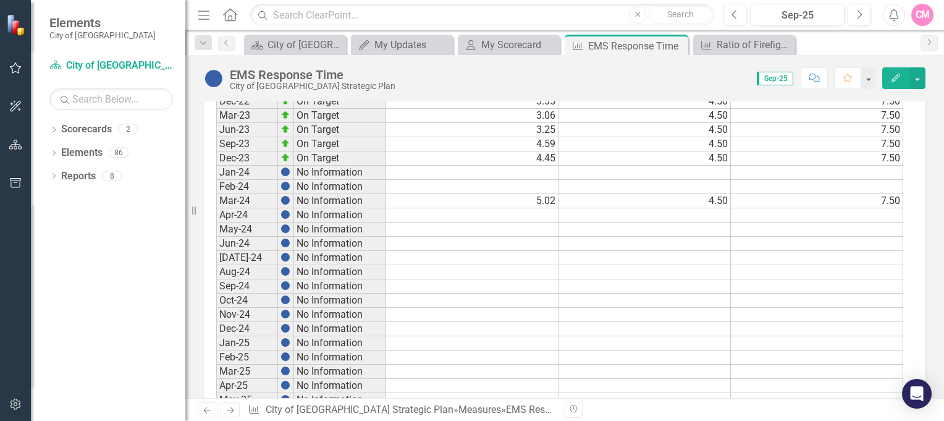
click at [534, 246] on td at bounding box center [472, 244] width 172 height 14
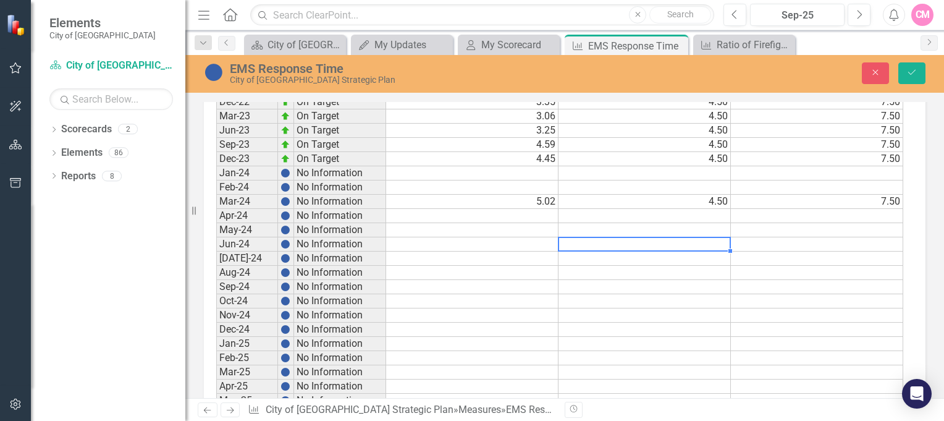
click at [708, 246] on td at bounding box center [645, 244] width 172 height 14
type textarea "4.5"
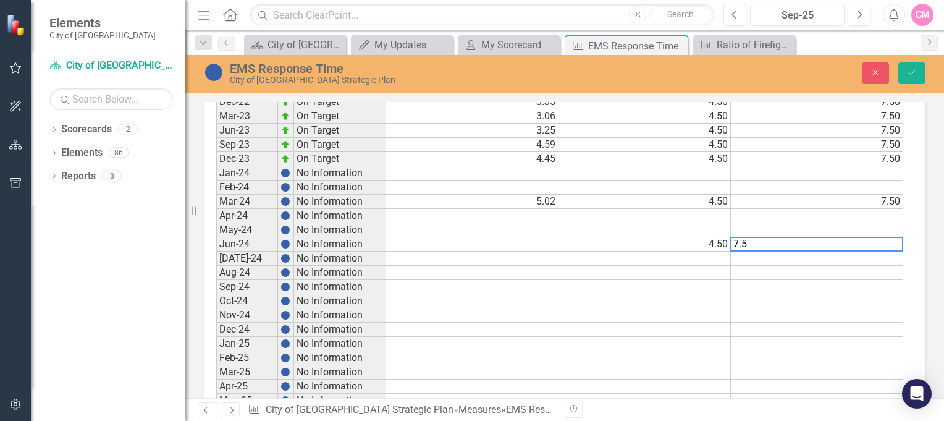
type textarea "7.5"
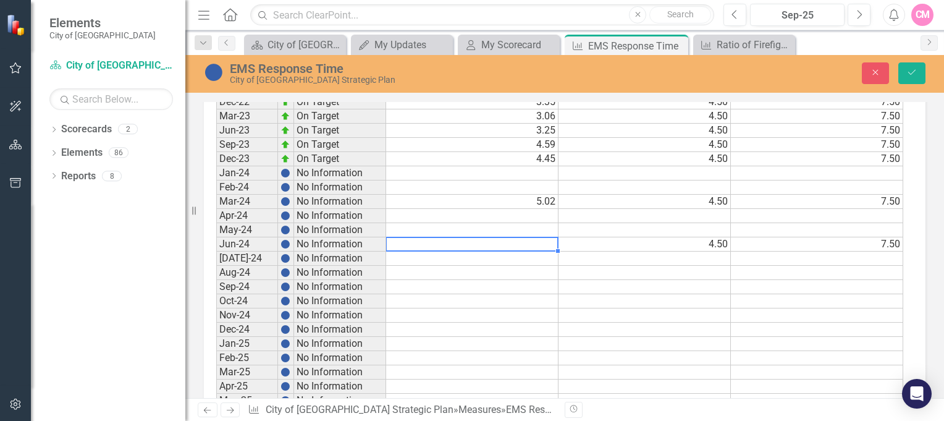
click at [538, 244] on td at bounding box center [472, 244] width 172 height 14
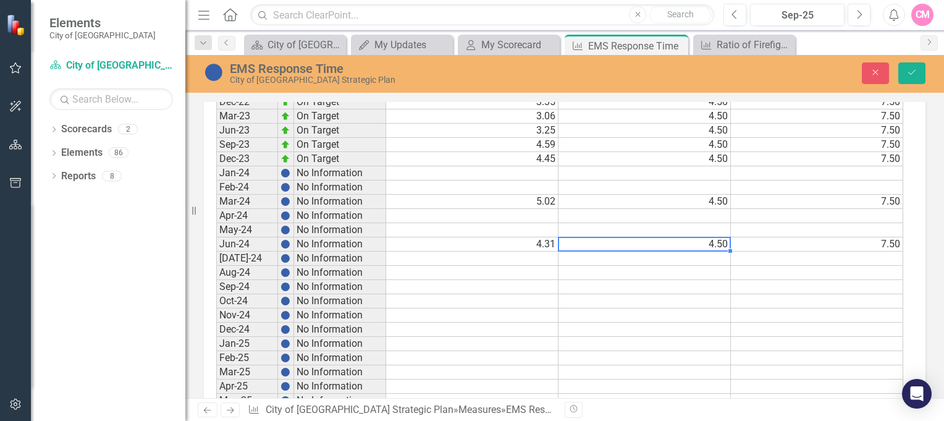
type textarea "4.5"
click at [918, 76] on button "Save" at bounding box center [912, 73] width 27 height 22
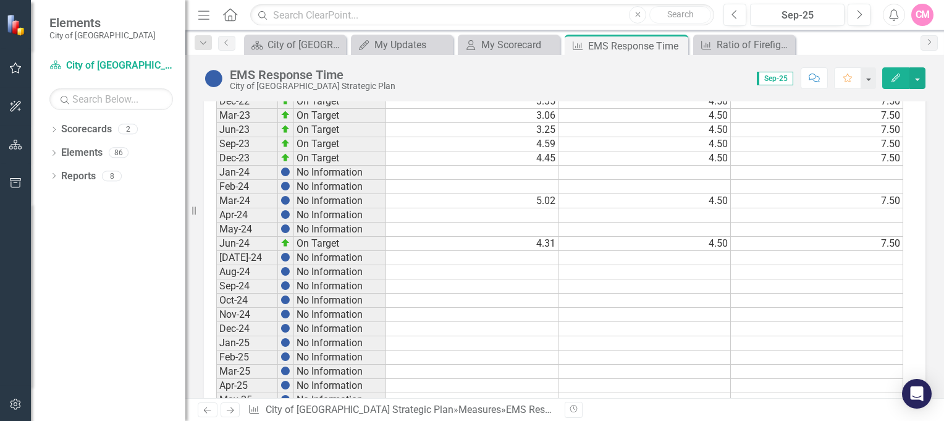
scroll to position [556, 0]
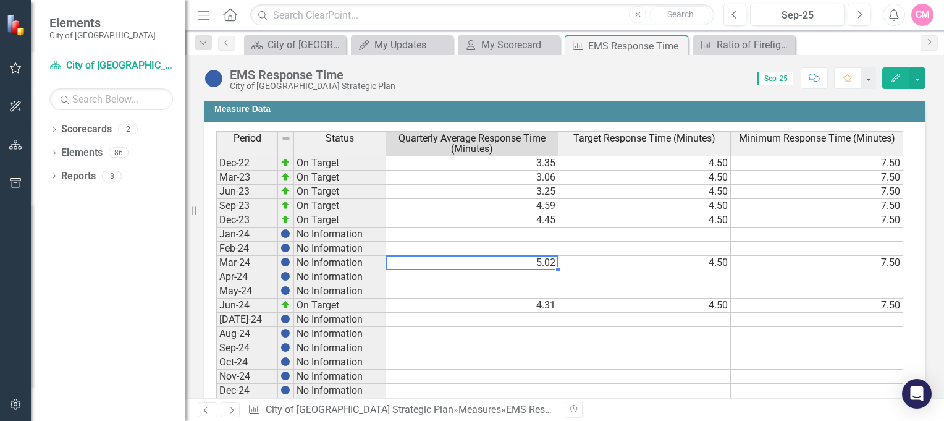
click at [530, 263] on td "5.02" at bounding box center [472, 263] width 172 height 14
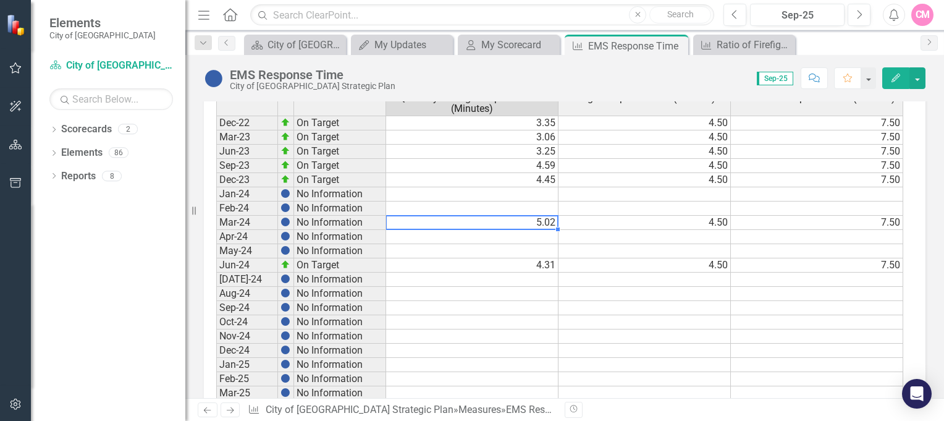
scroll to position [618, 0]
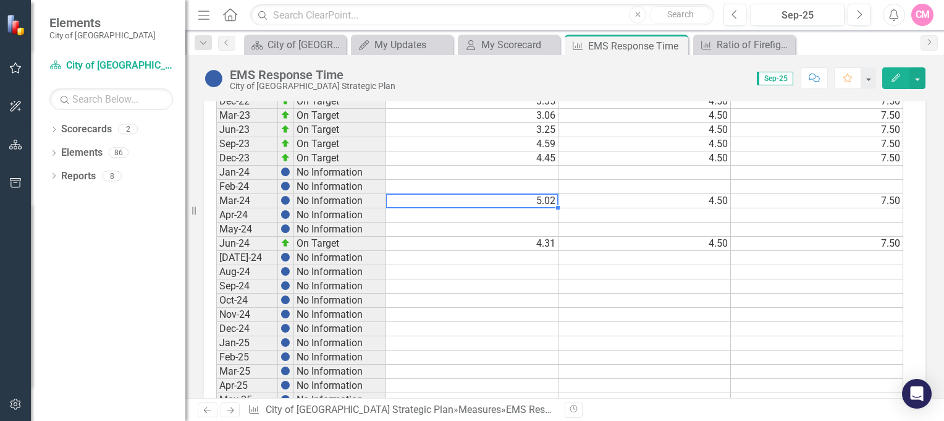
click at [543, 283] on td at bounding box center [472, 286] width 172 height 14
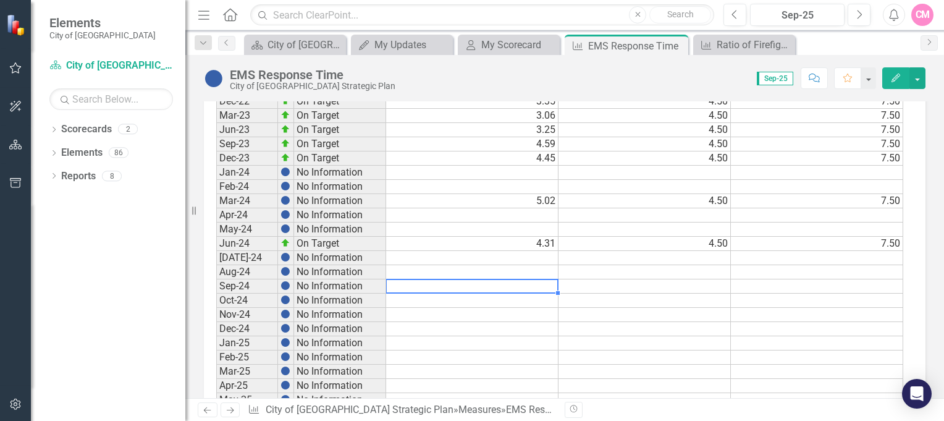
click at [543, 283] on td at bounding box center [472, 286] width 172 height 14
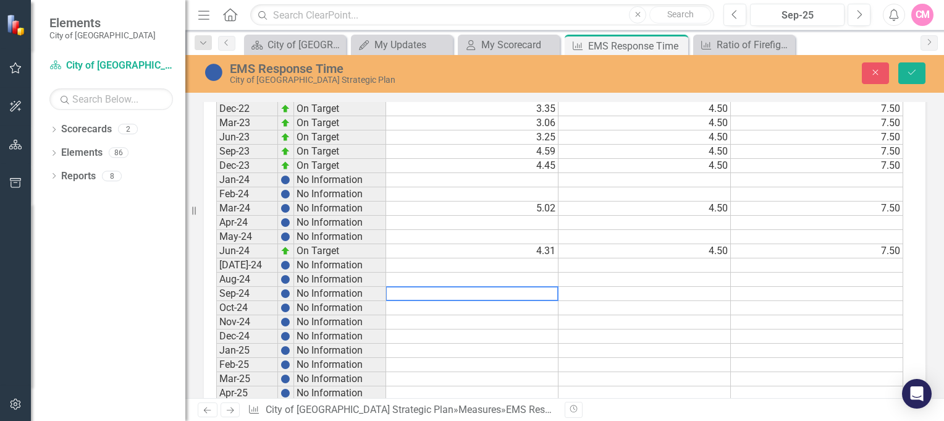
scroll to position [625, 0]
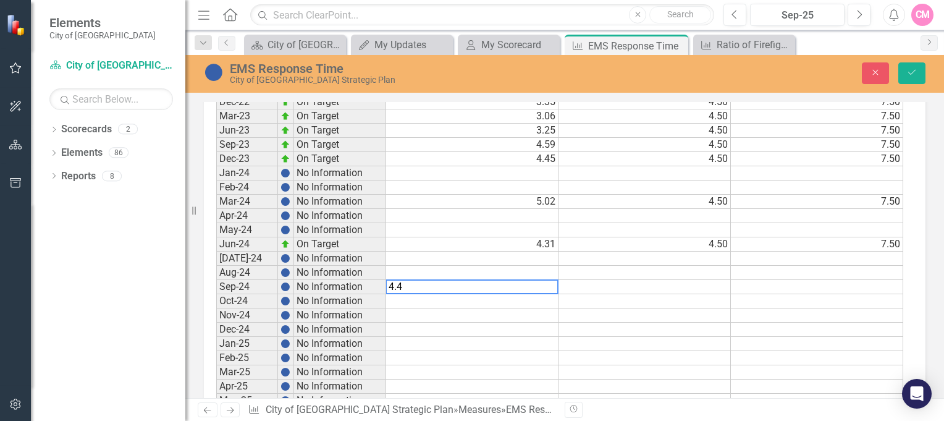
type textarea "4.47"
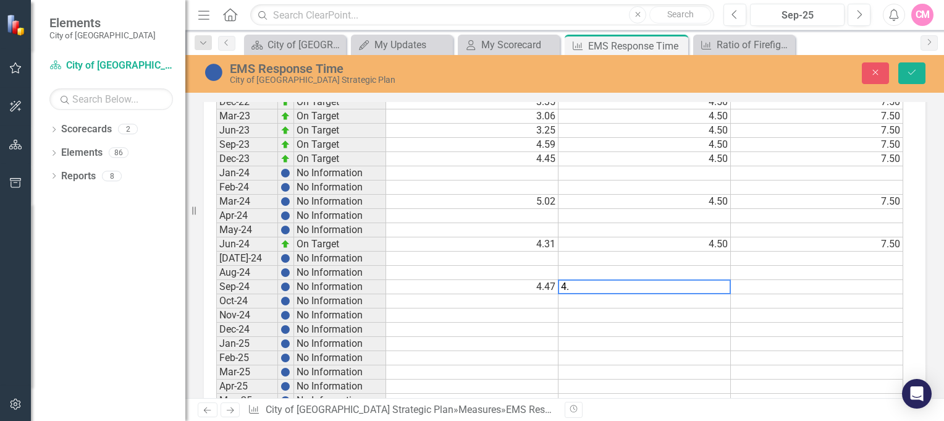
type textarea "4.5"
type textarea "7.5"
click at [915, 77] on button "Save" at bounding box center [912, 73] width 27 height 22
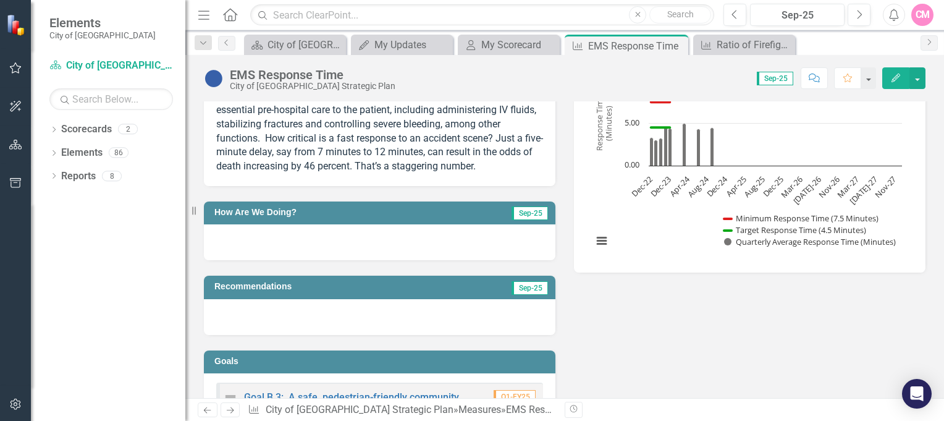
scroll to position [124, 0]
